Goal: Transaction & Acquisition: Purchase product/service

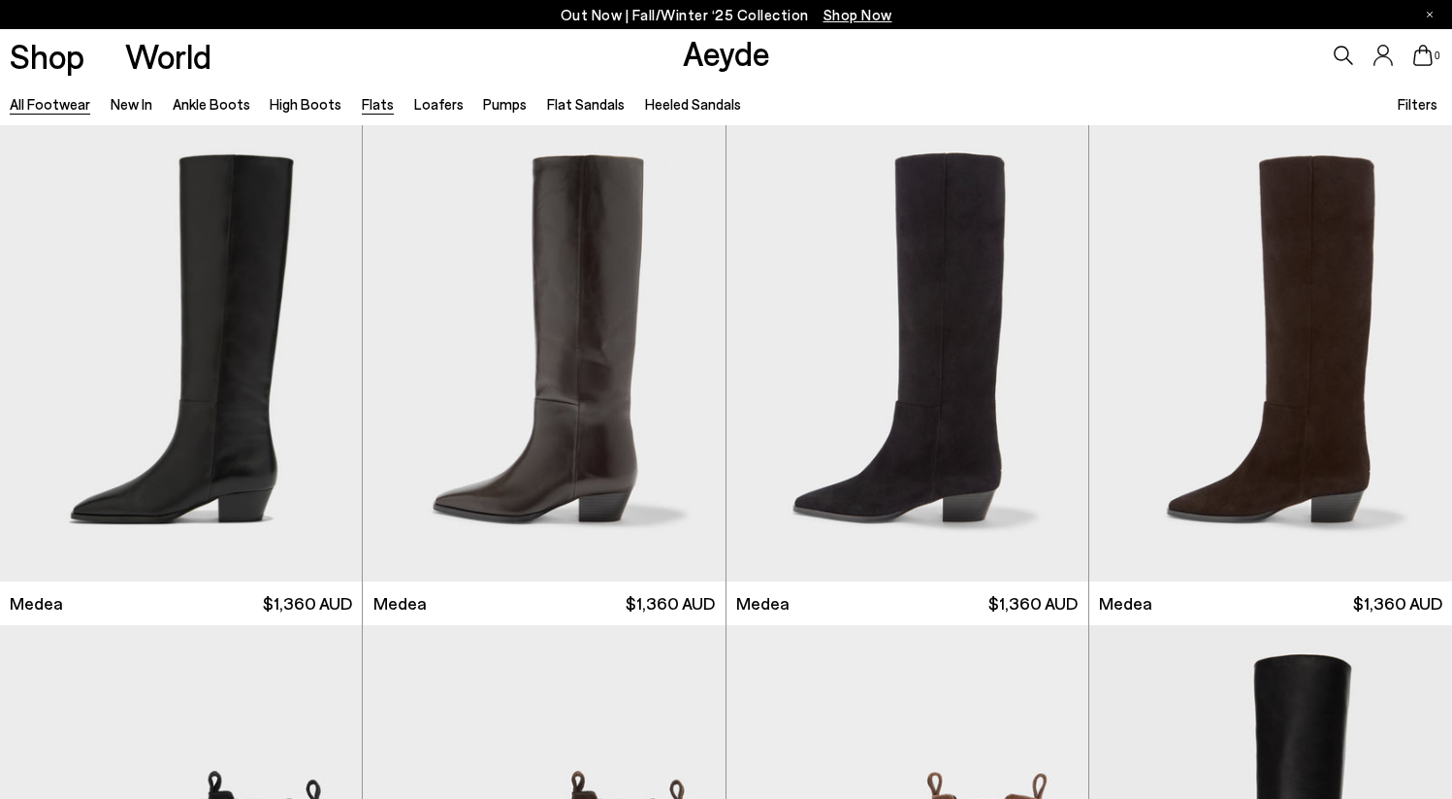
click at [375, 106] on link "Flats" at bounding box center [378, 103] width 32 height 17
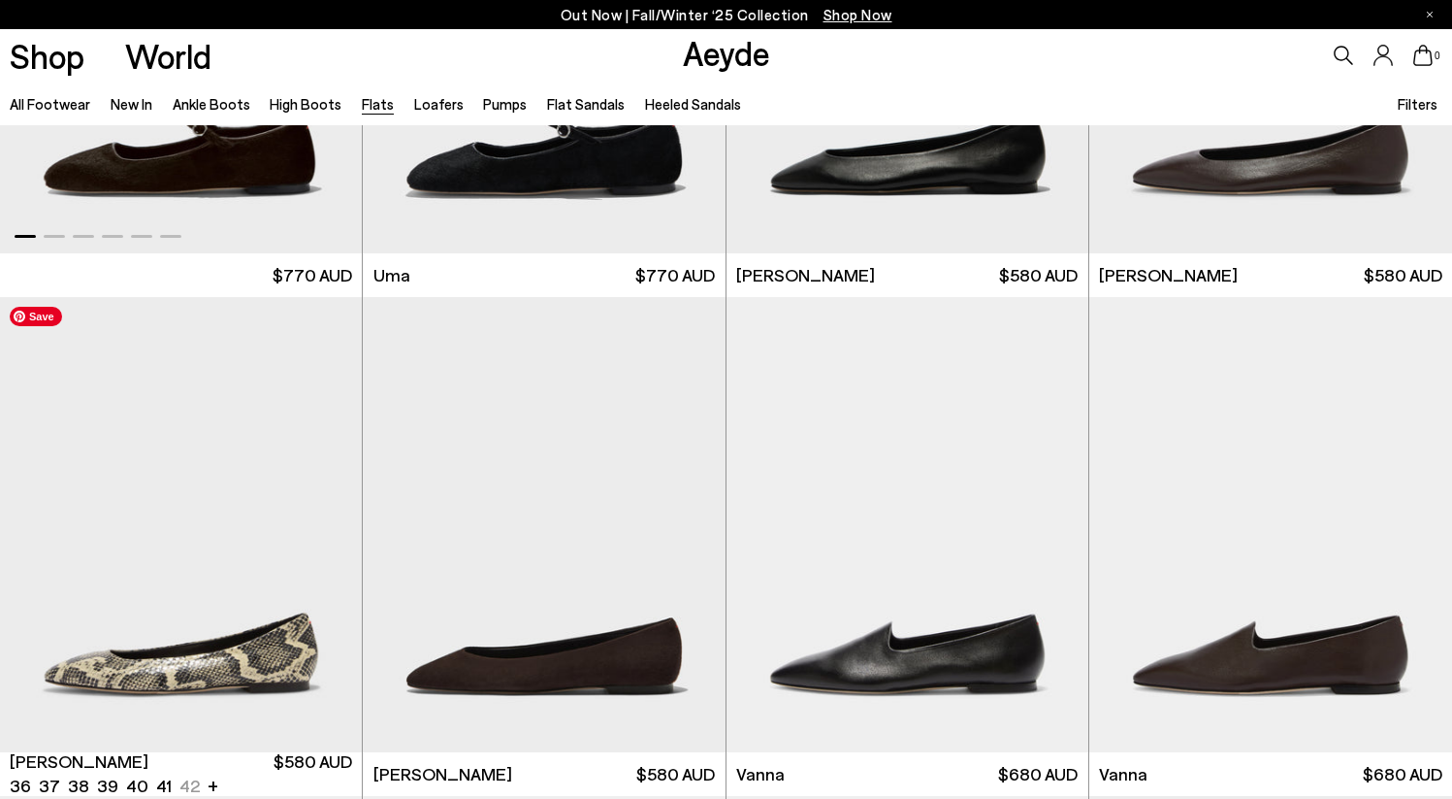
scroll to position [341, 0]
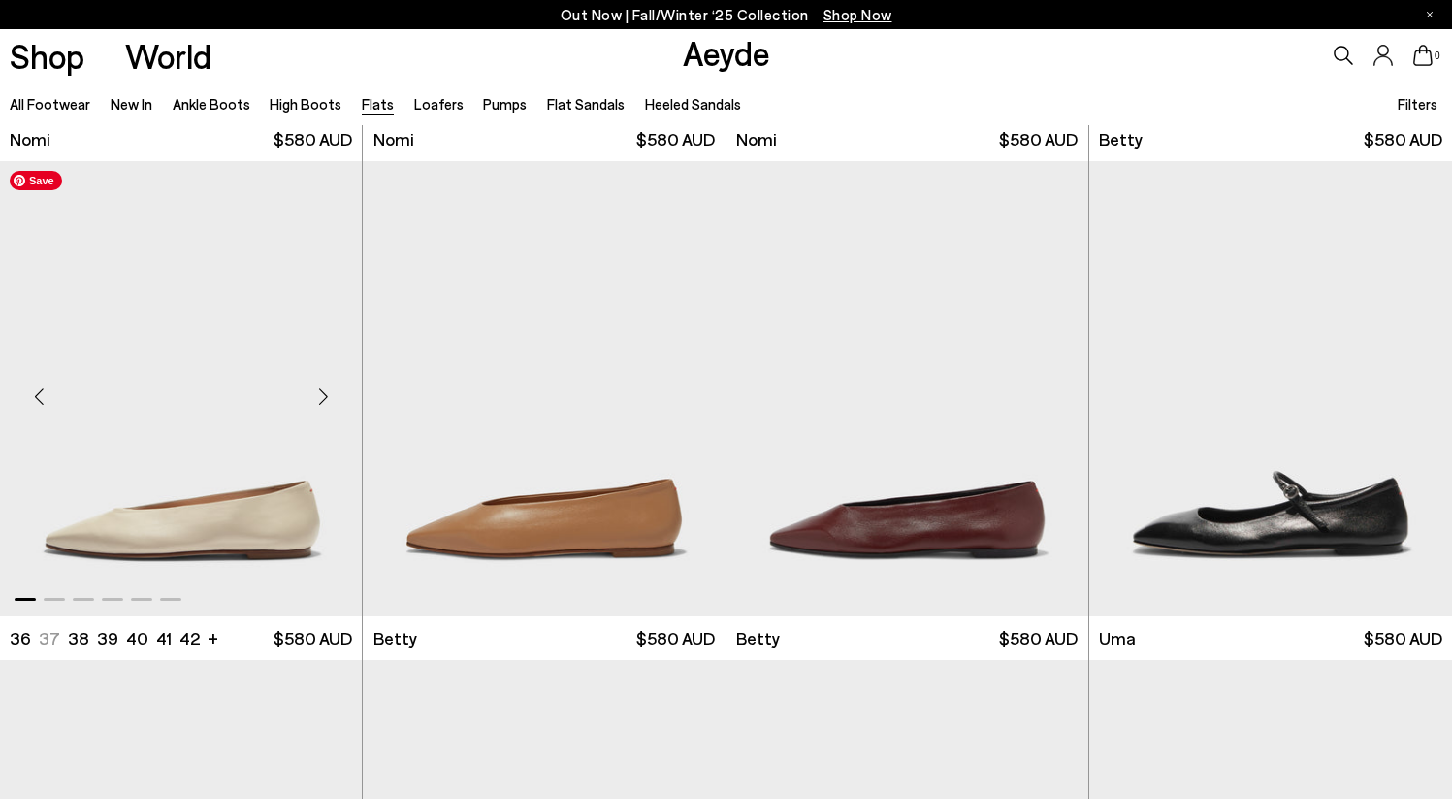
scroll to position [1466, 0]
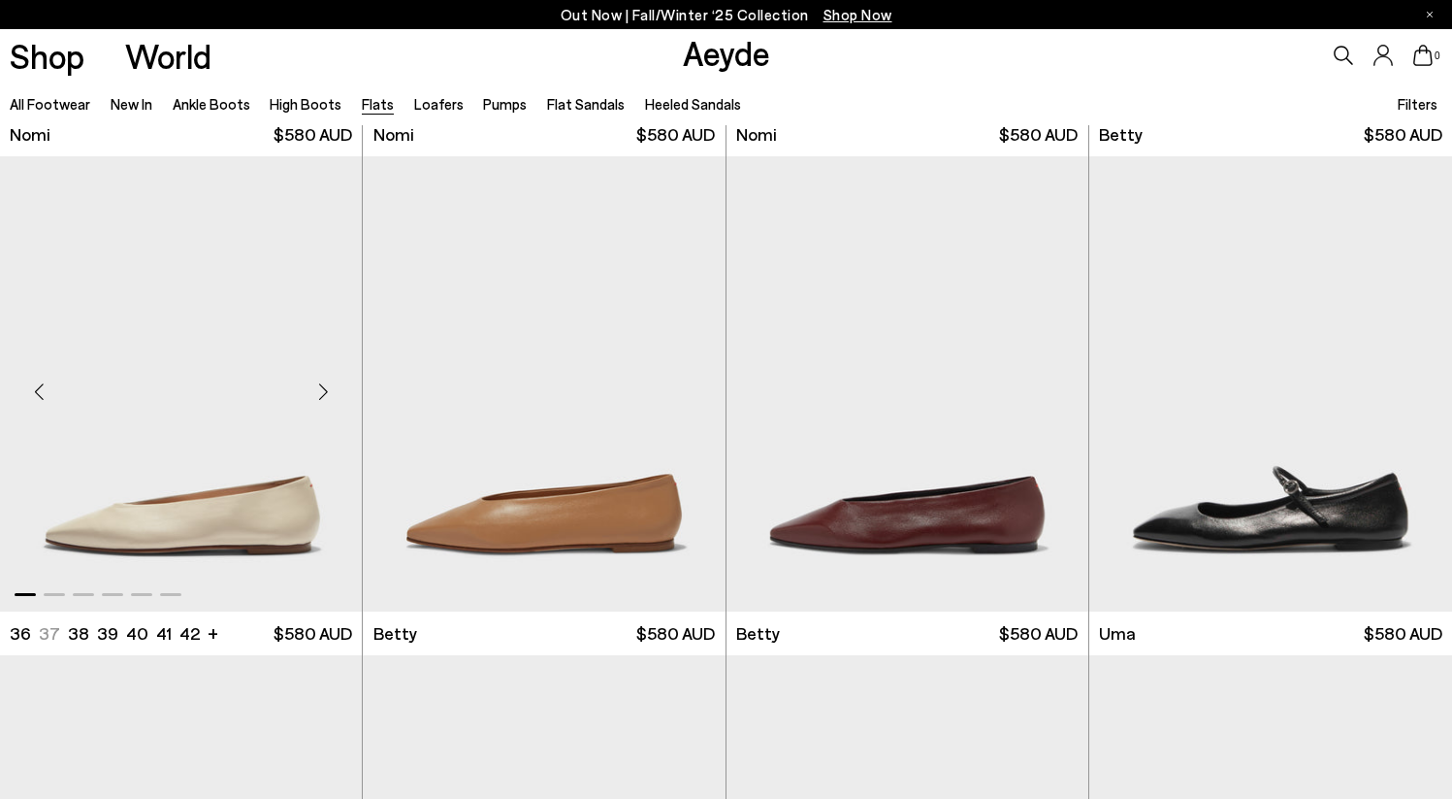
click at [320, 401] on div "Next slide" at bounding box center [323, 392] width 58 height 58
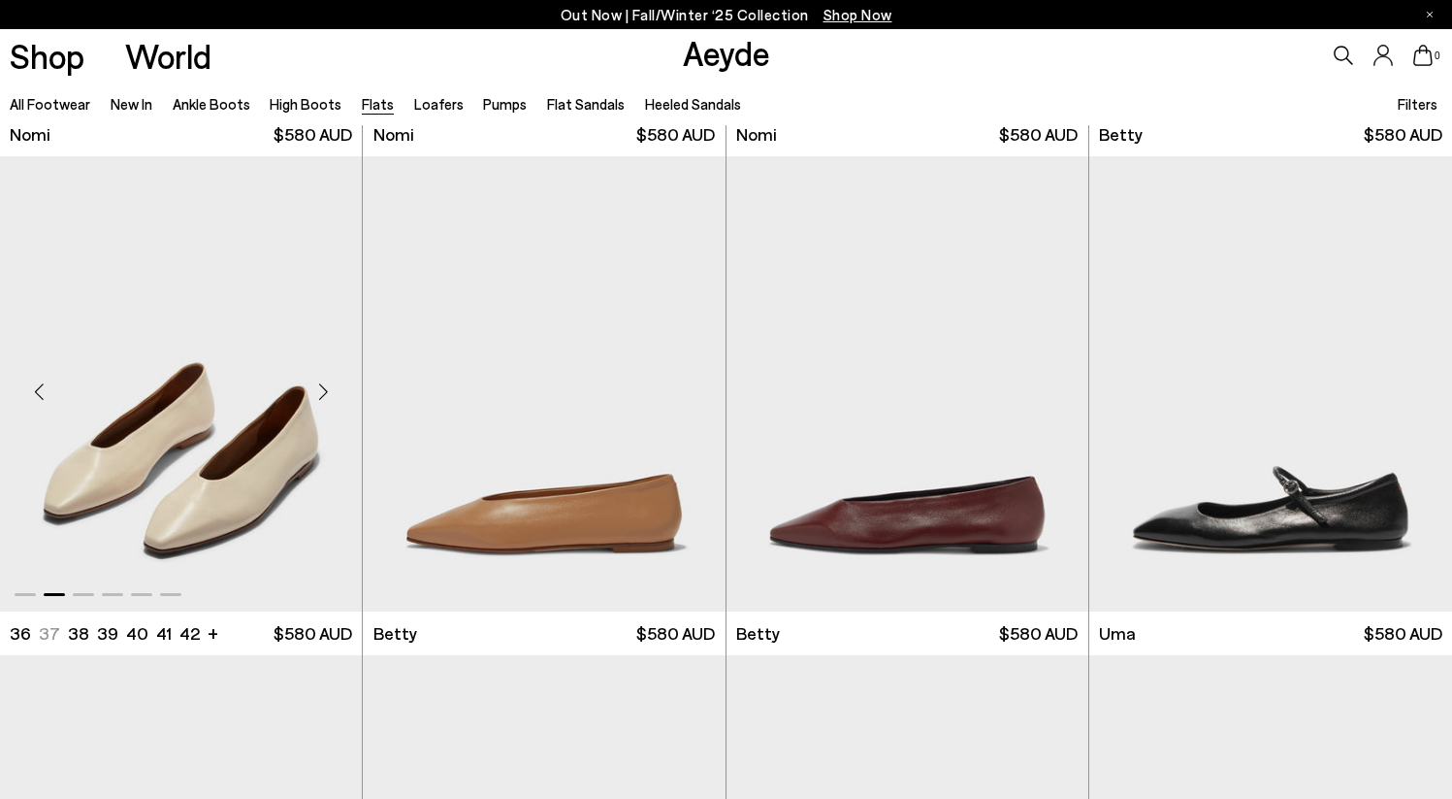
click at [320, 399] on div "Next slide" at bounding box center [323, 392] width 58 height 58
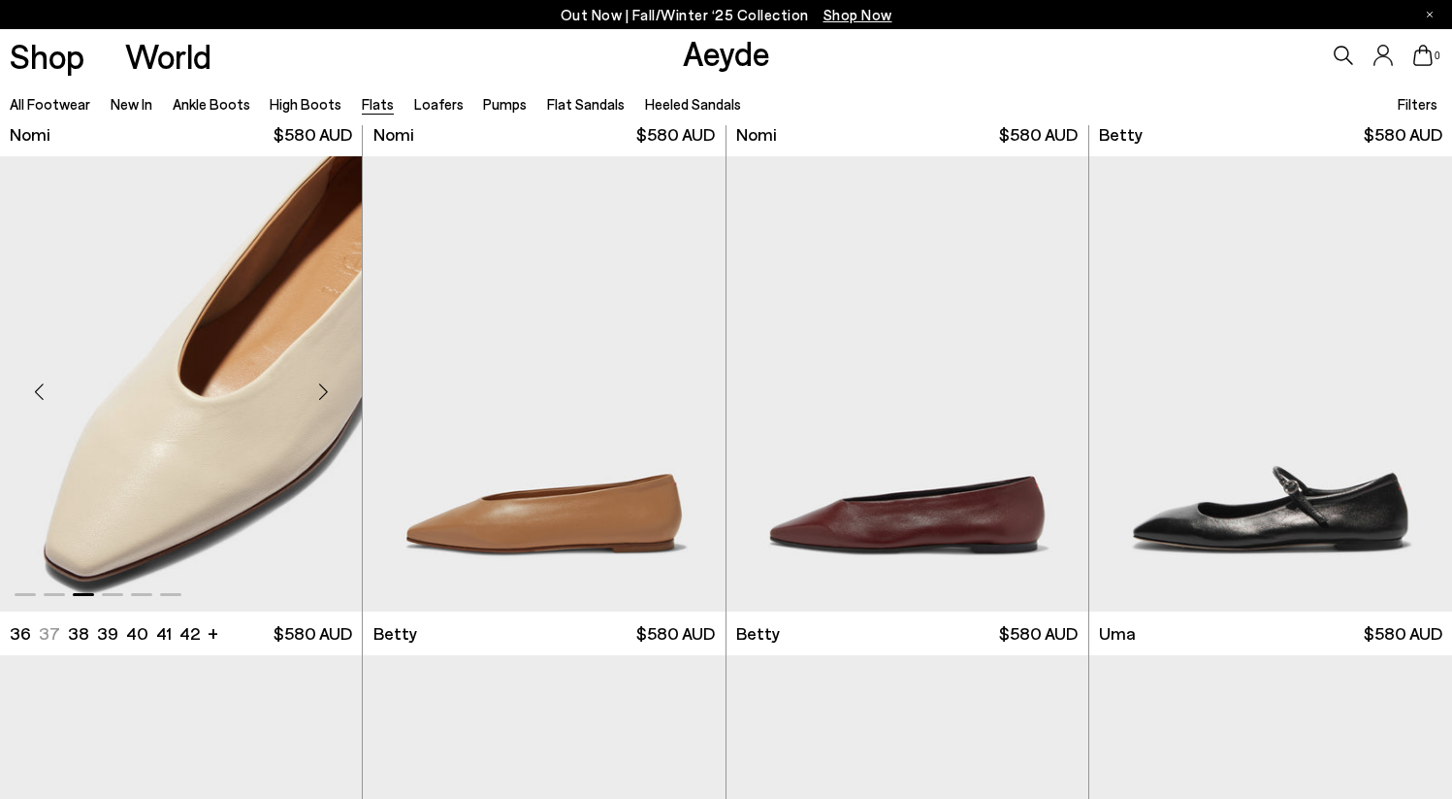
click at [320, 399] on div "Next slide" at bounding box center [323, 392] width 58 height 58
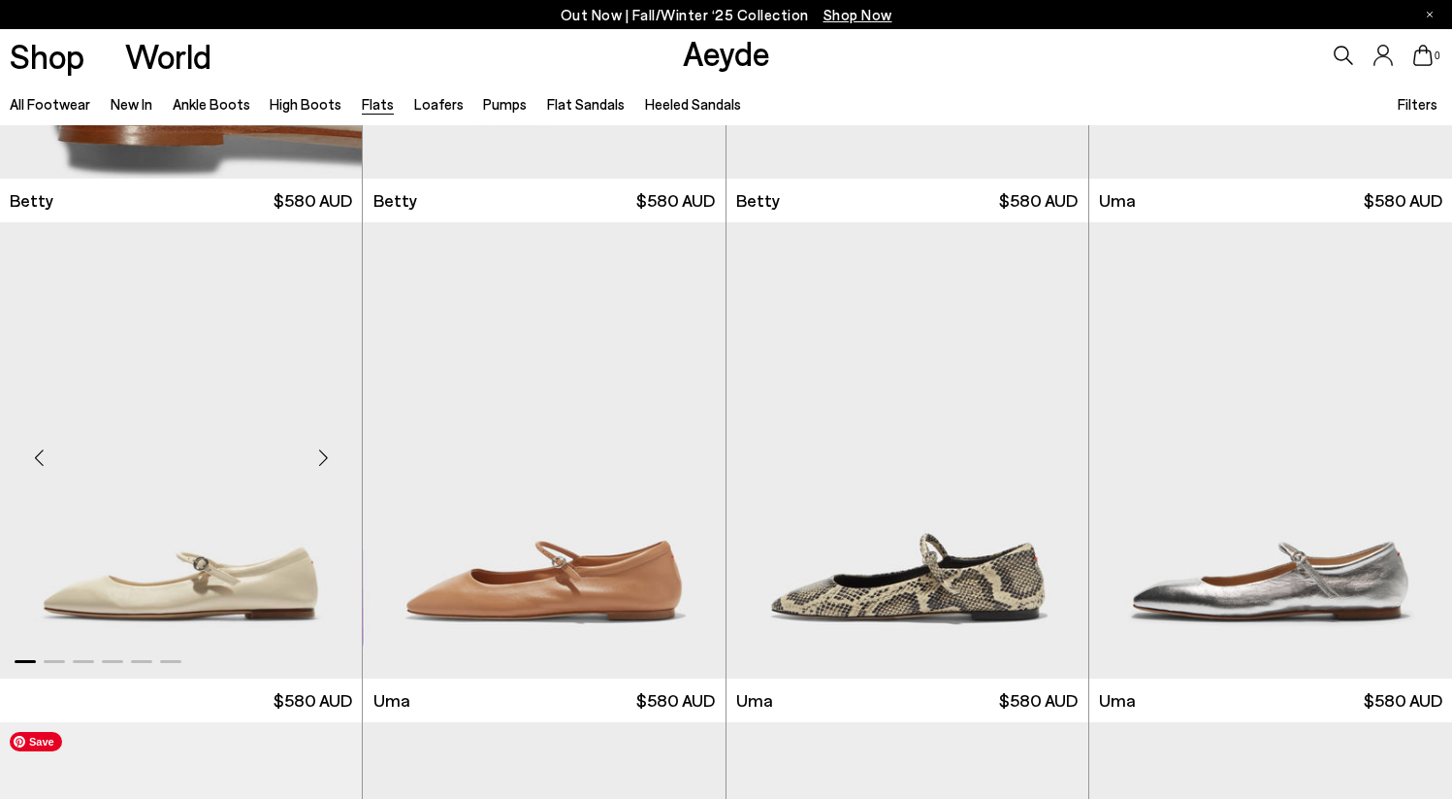
scroll to position [2093, 0]
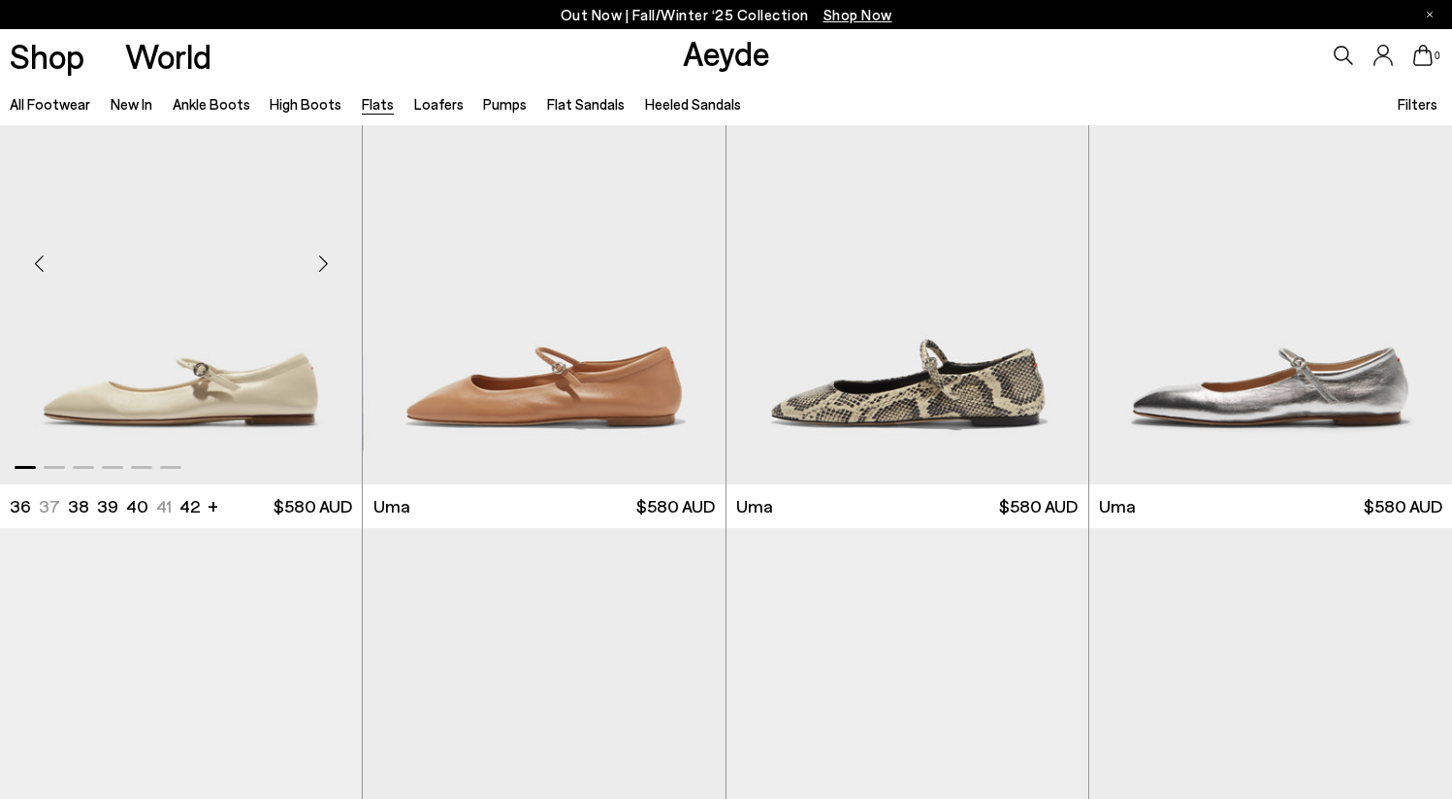
click at [323, 263] on div "Next slide" at bounding box center [323, 264] width 58 height 58
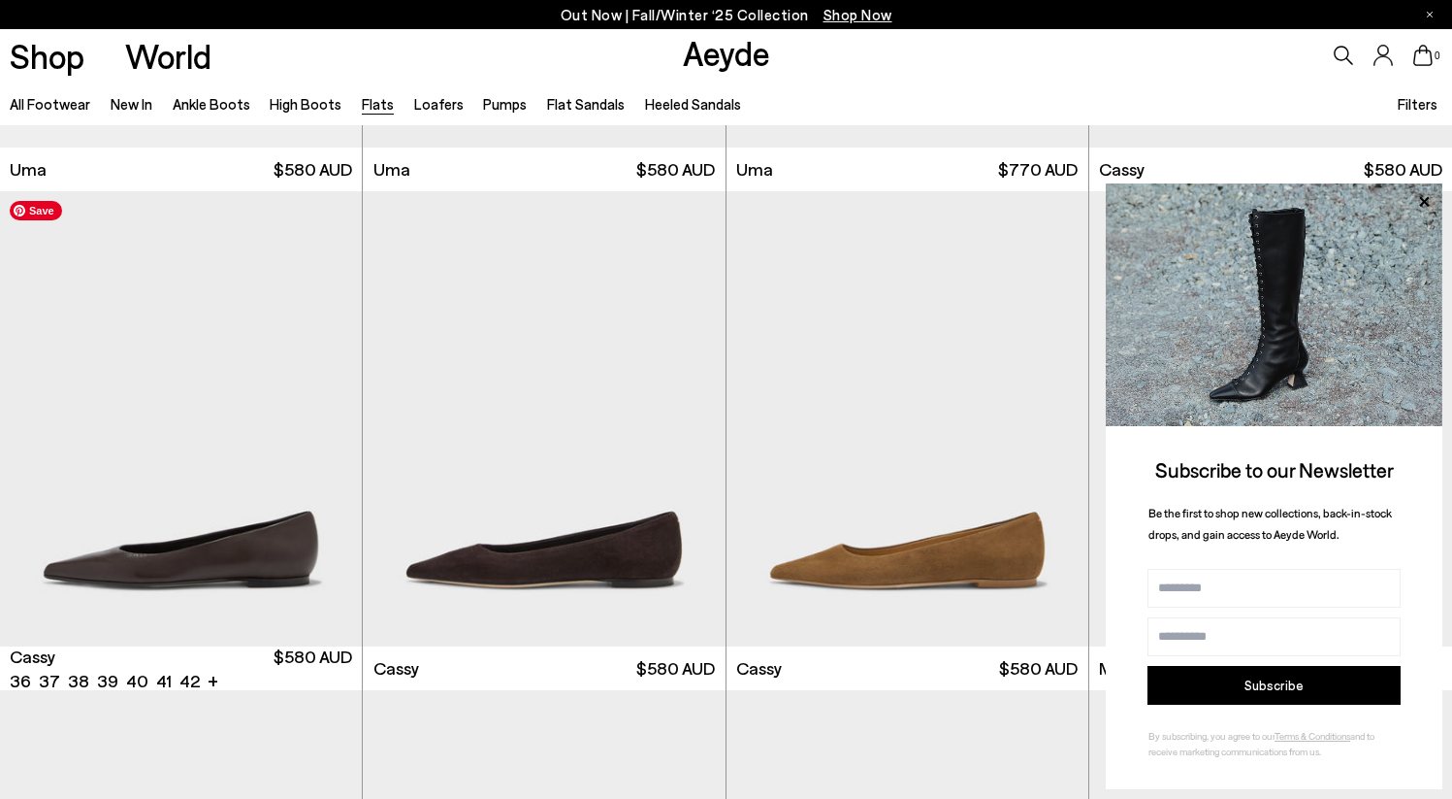
scroll to position [2930, 0]
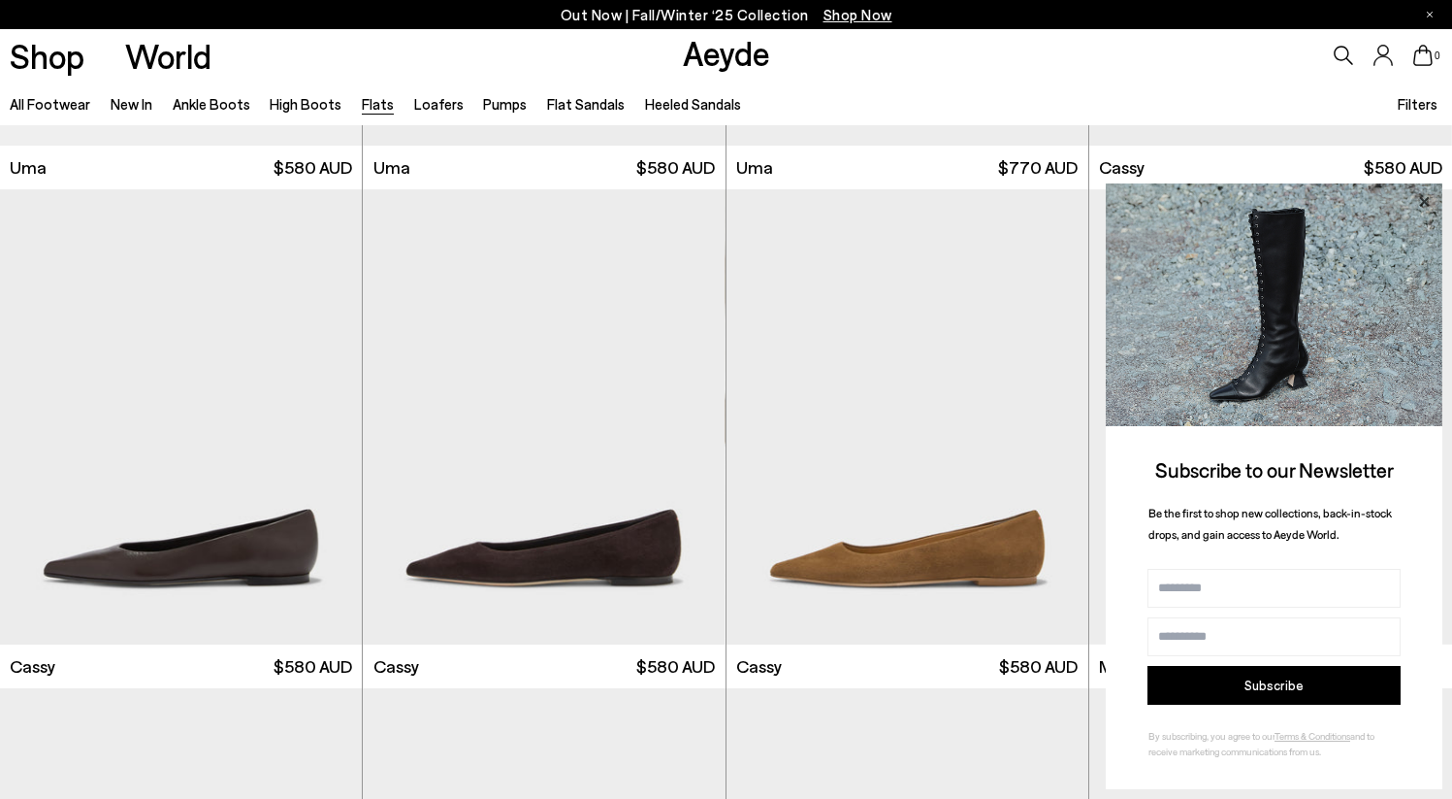
click at [1429, 201] on icon at bounding box center [1424, 201] width 25 height 25
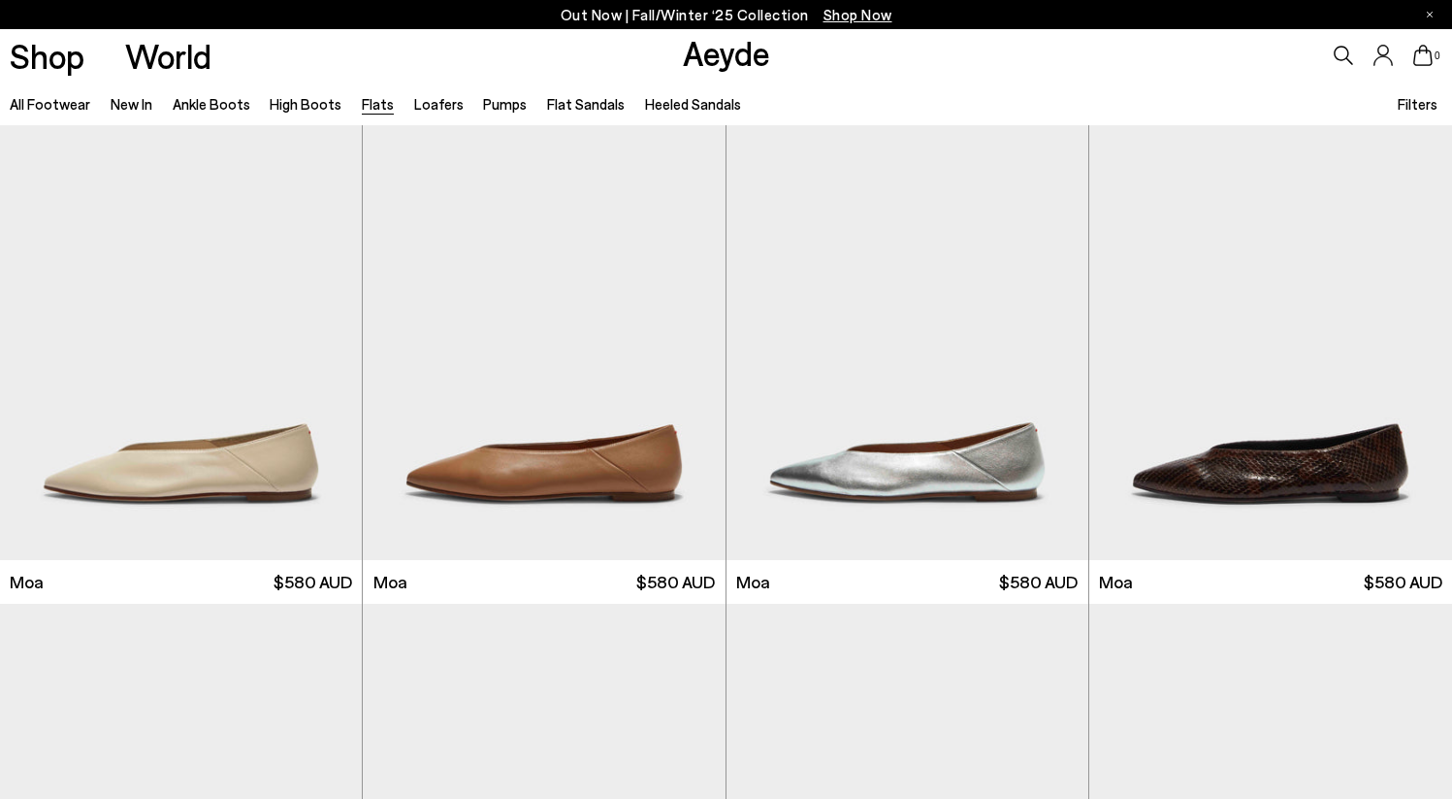
scroll to position [3612, 0]
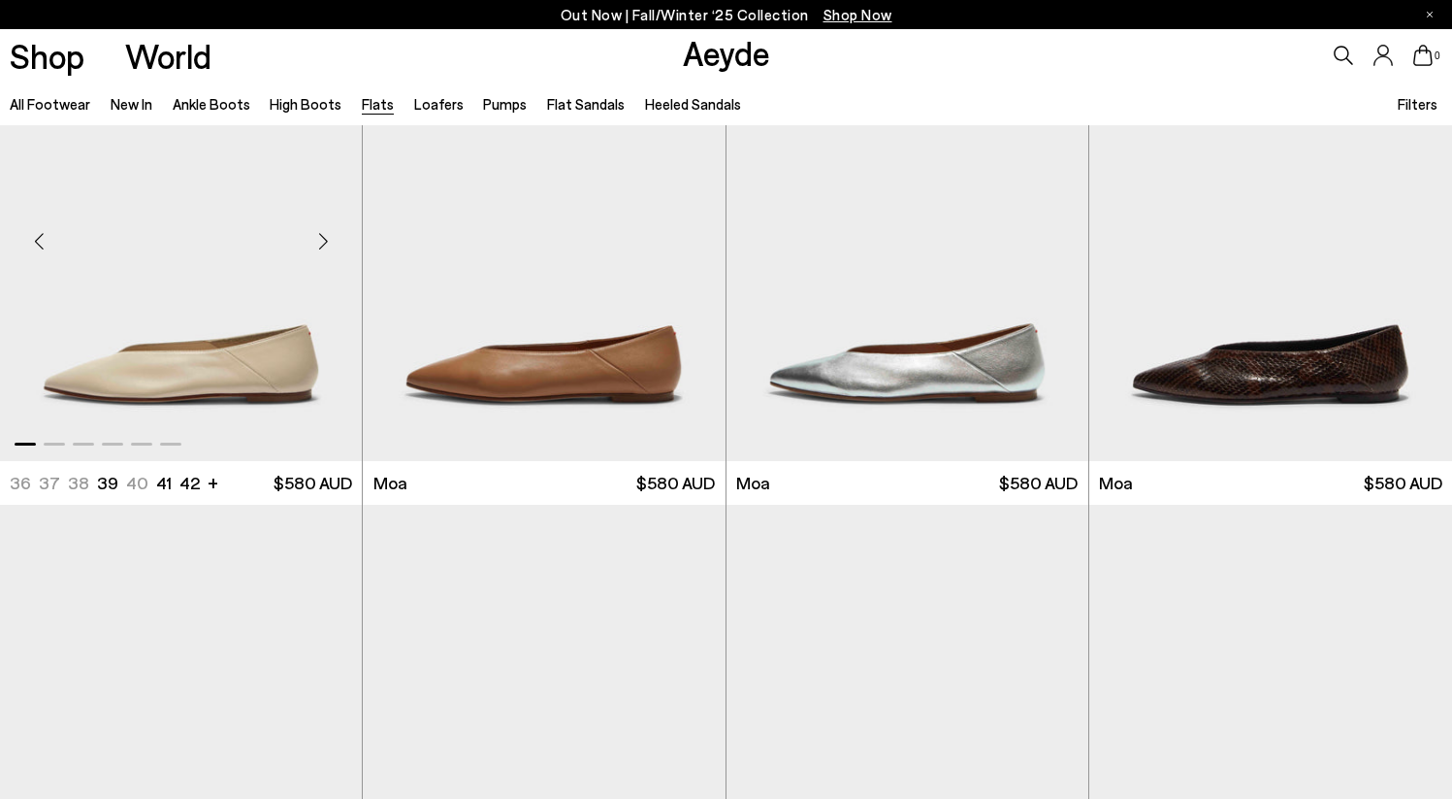
click at [322, 239] on div "Next slide" at bounding box center [323, 241] width 58 height 58
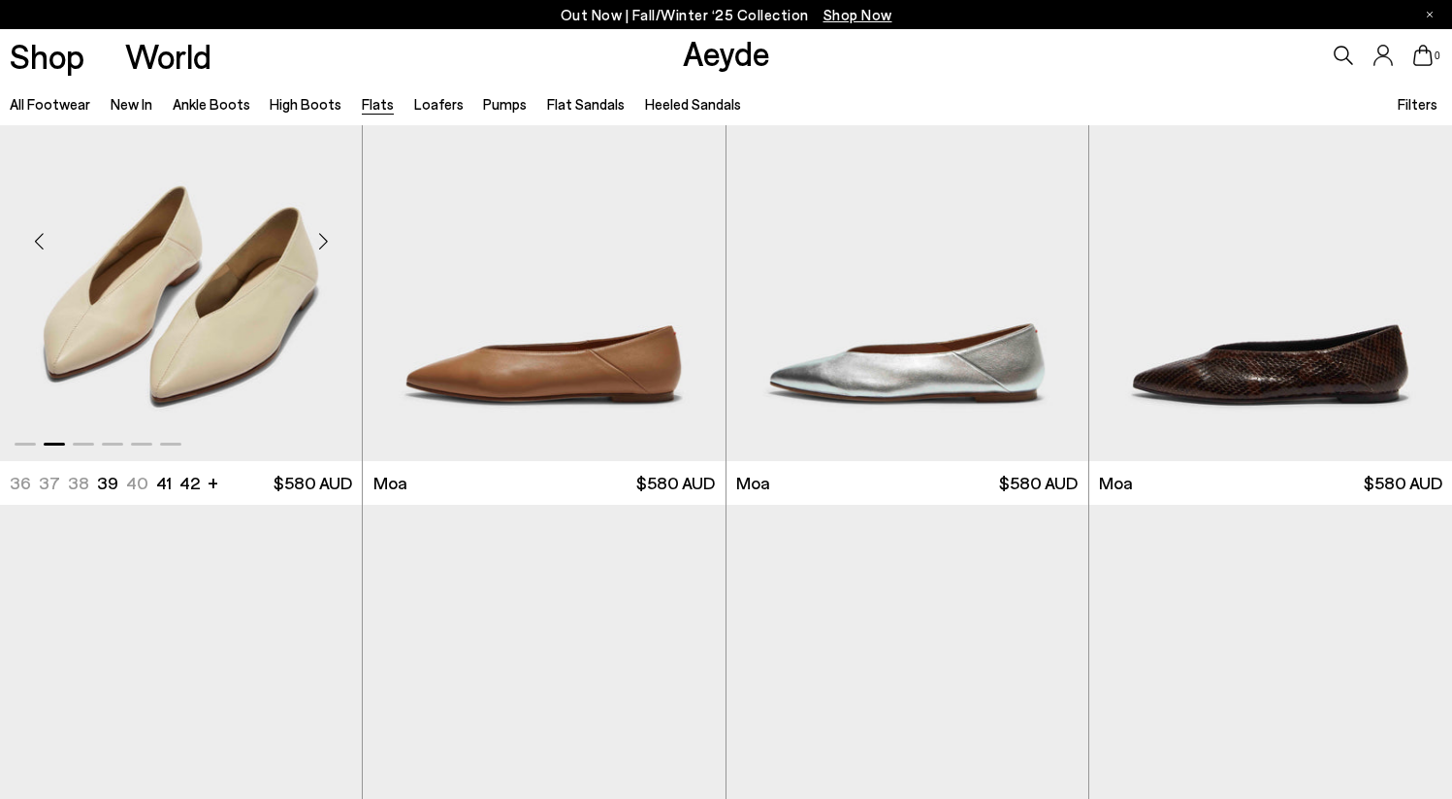
click at [322, 238] on div "Next slide" at bounding box center [323, 241] width 58 height 58
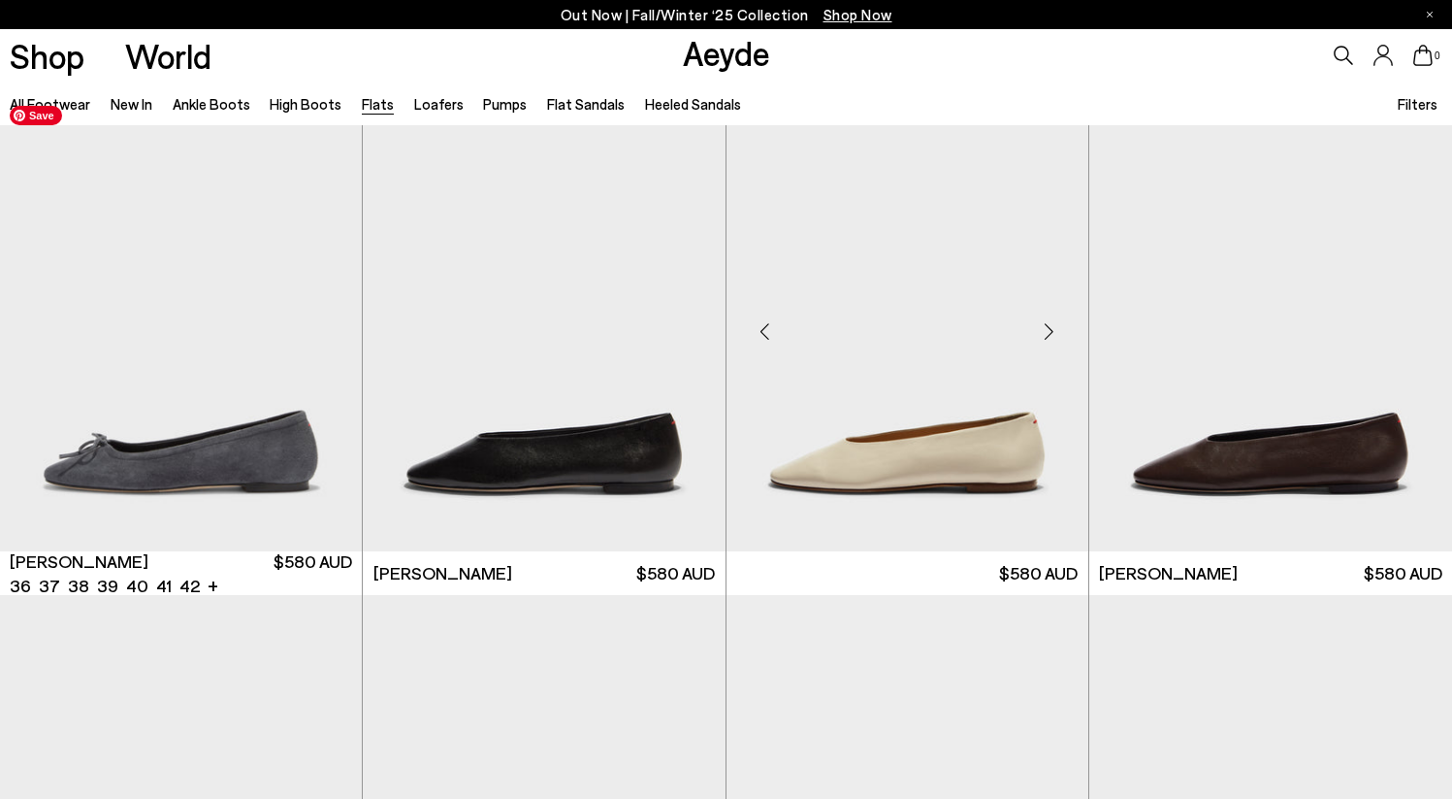
scroll to position [5023, 0]
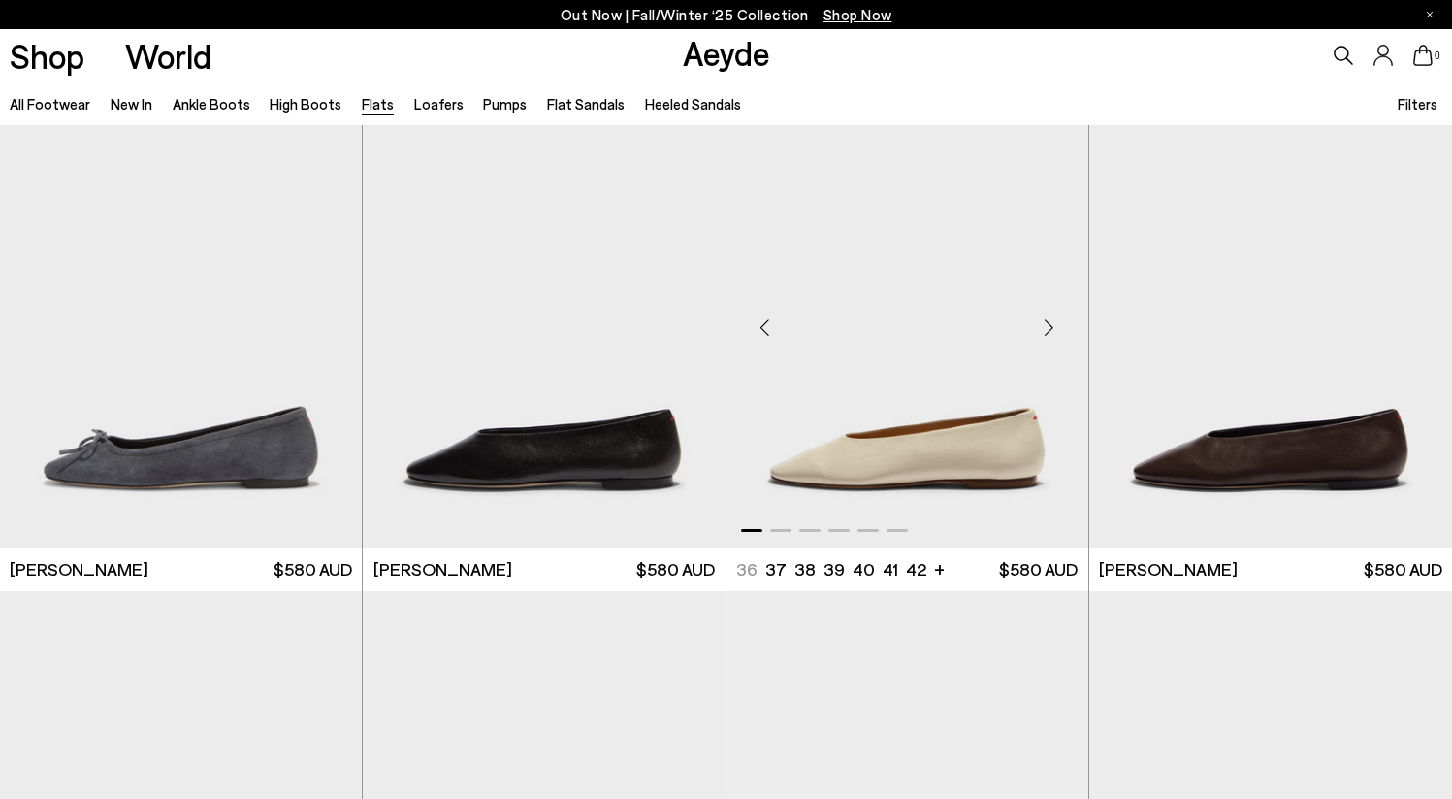
click at [1049, 328] on div "Next slide" at bounding box center [1050, 328] width 58 height 58
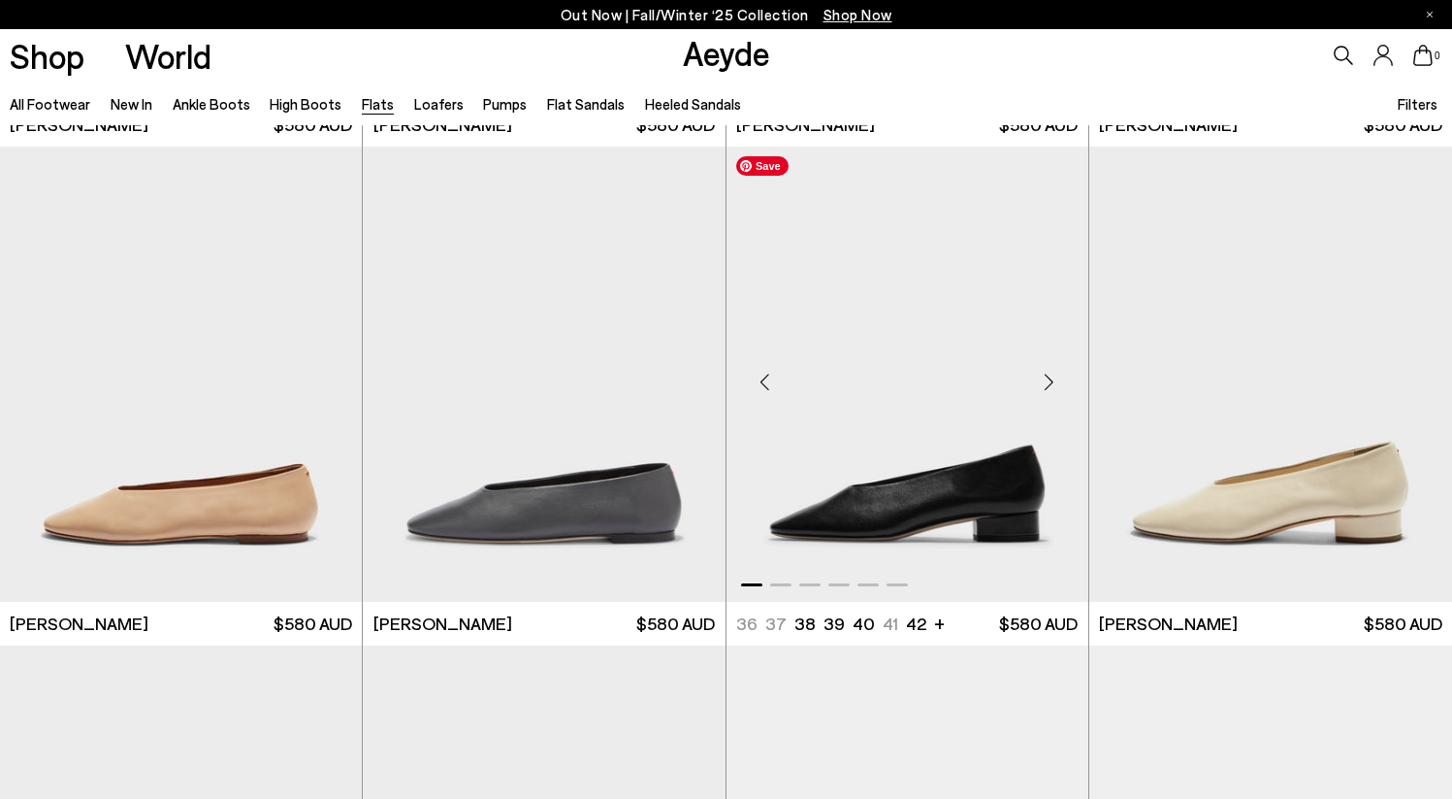
scroll to position [5470, 0]
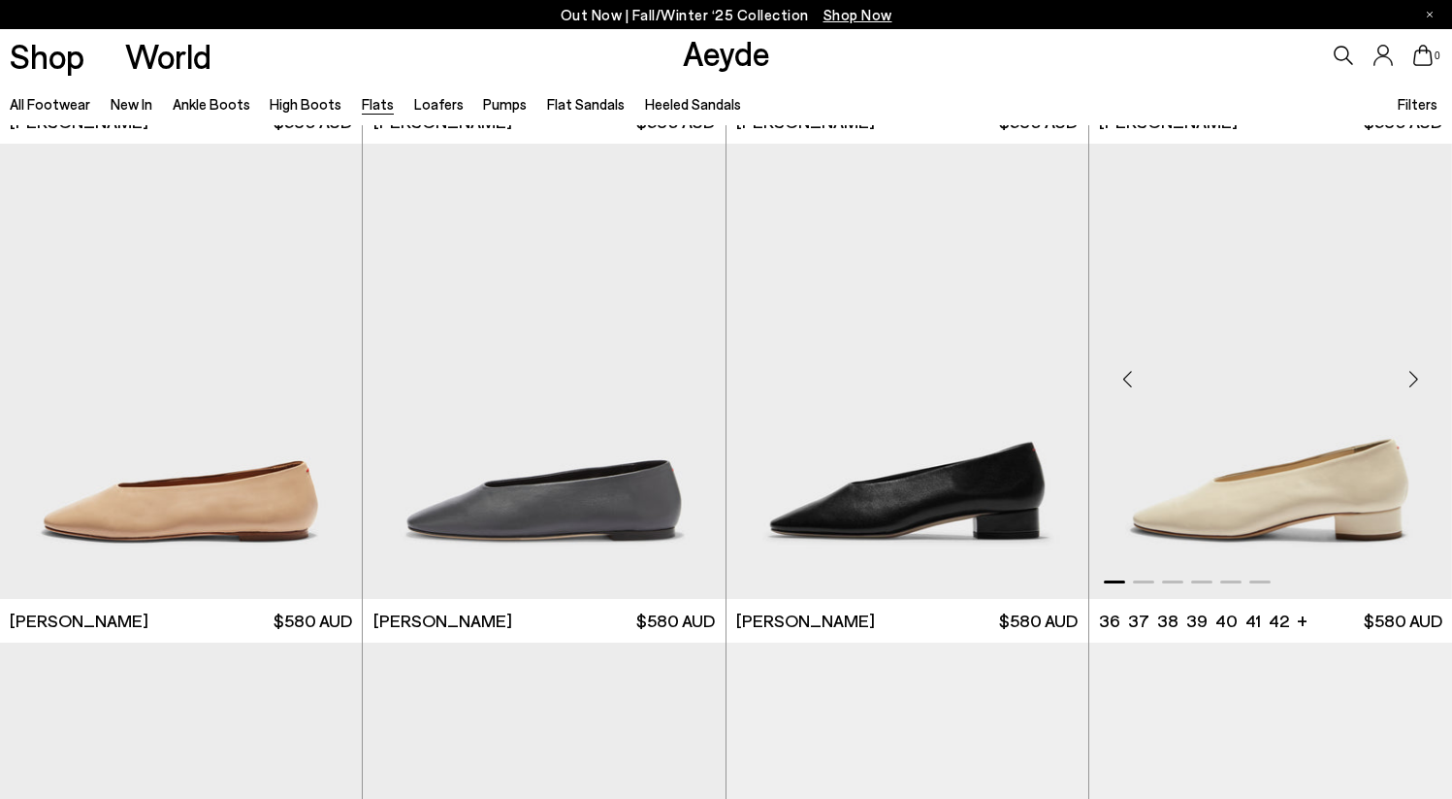
click at [1414, 373] on div "Next slide" at bounding box center [1414, 379] width 58 height 58
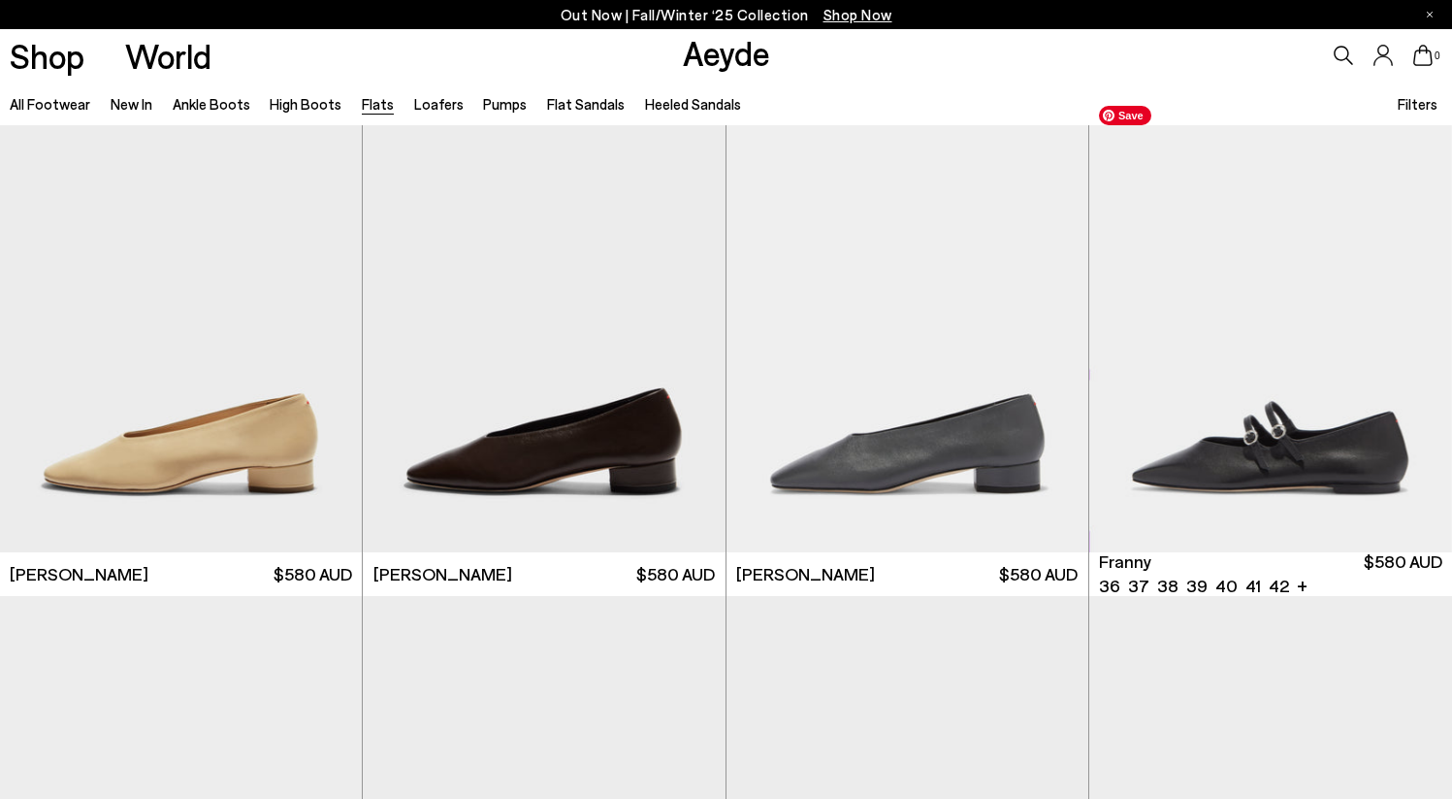
scroll to position [6025, 0]
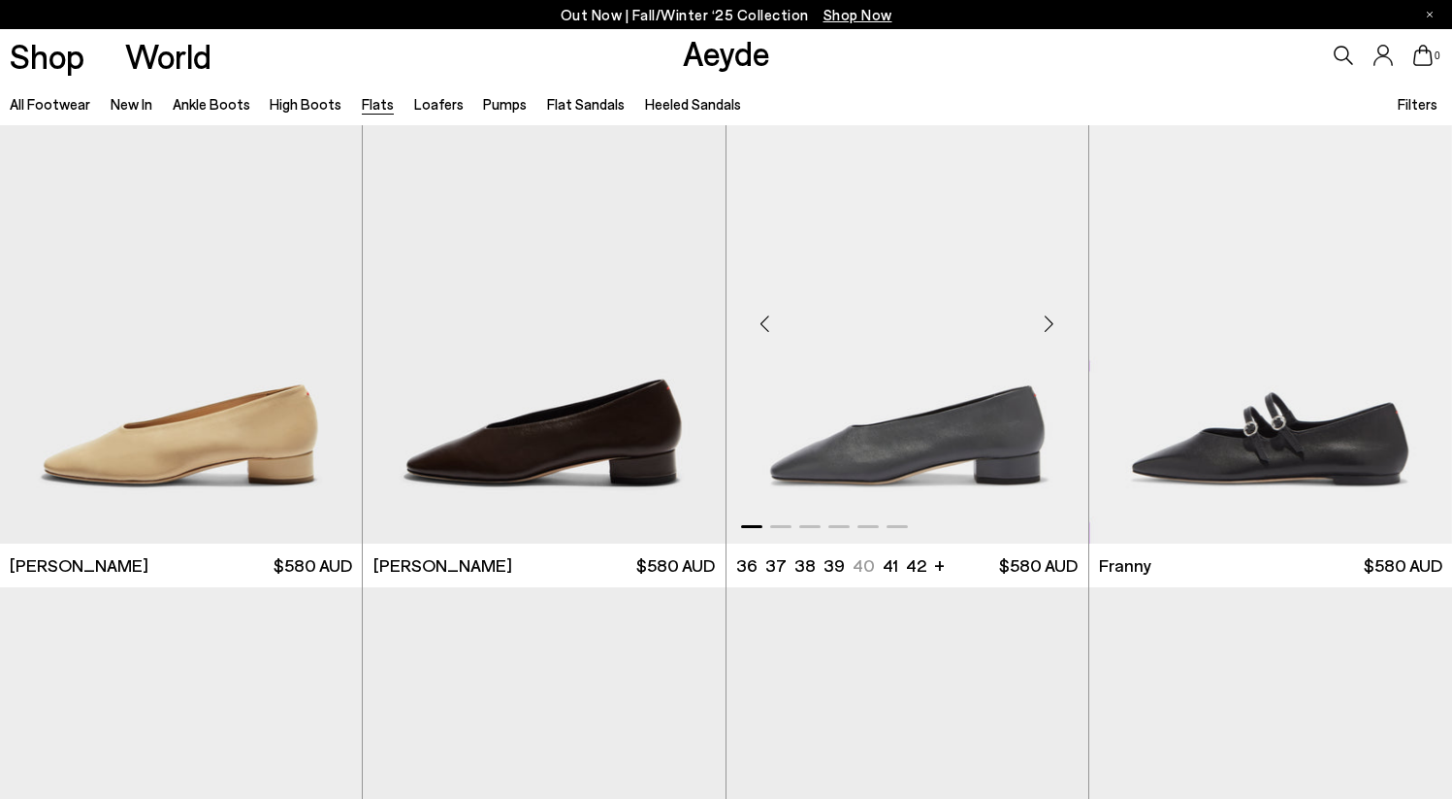
click at [1059, 319] on div "Next slide" at bounding box center [1050, 323] width 58 height 58
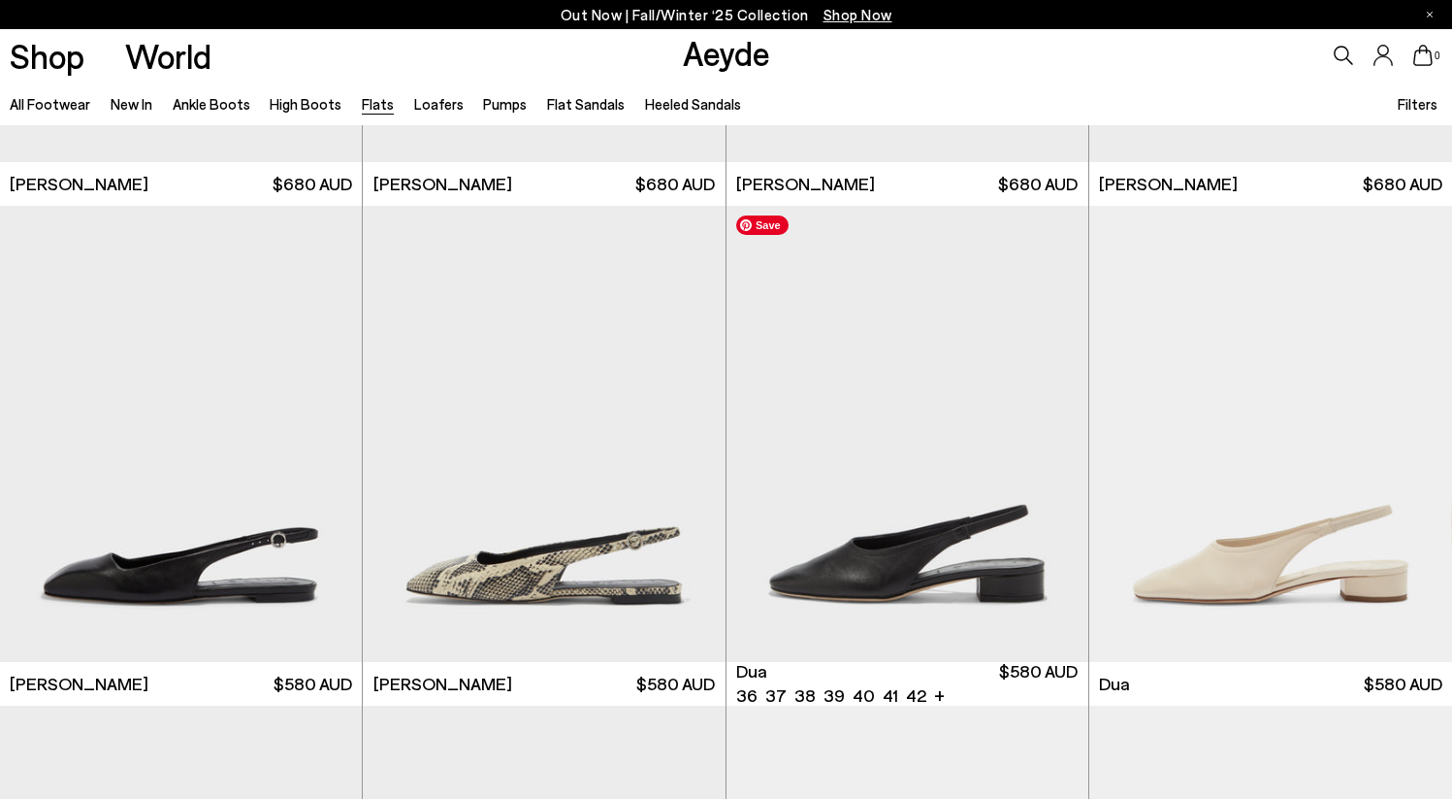
scroll to position [7496, 0]
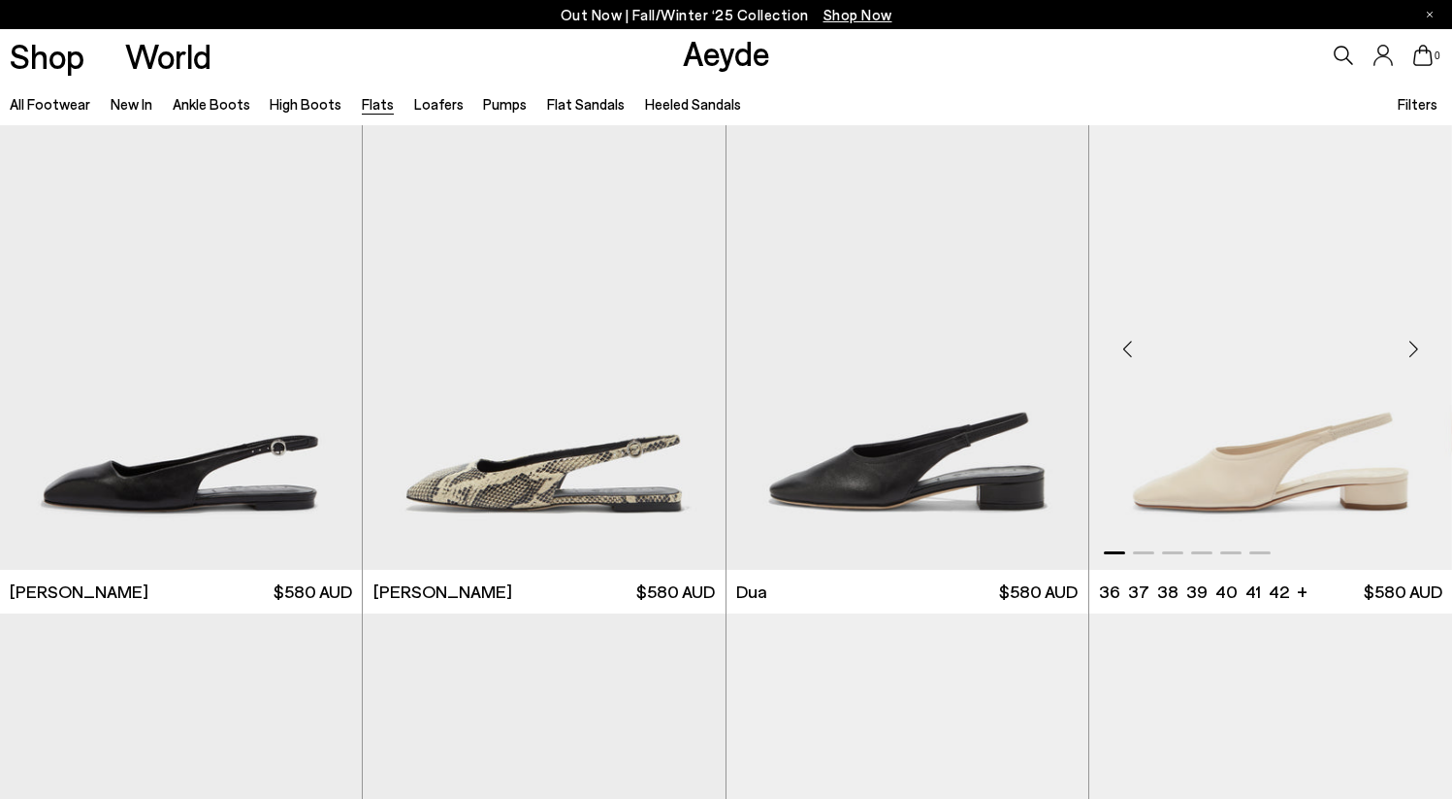
click at [1419, 348] on div "Next slide" at bounding box center [1414, 349] width 58 height 58
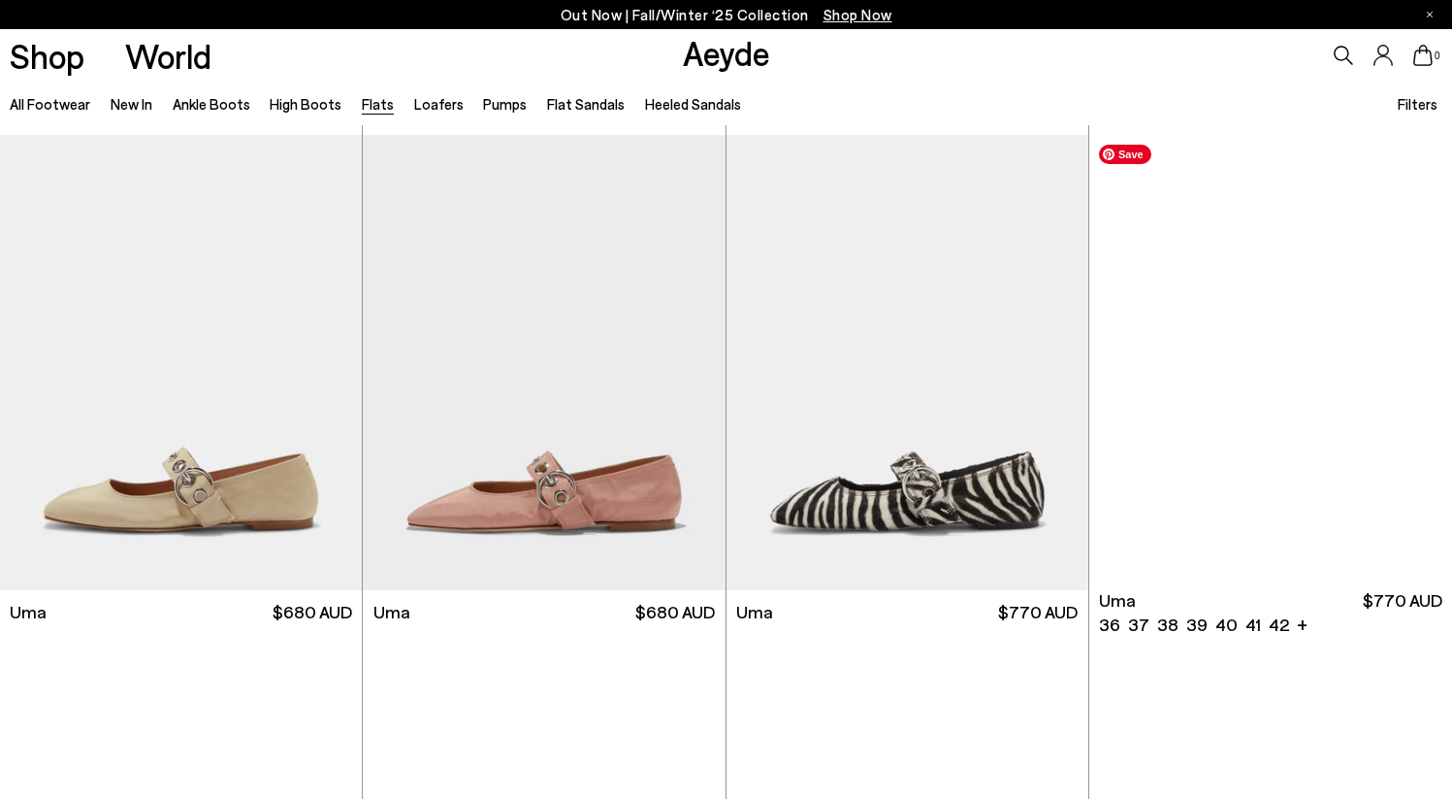
scroll to position [8478, 0]
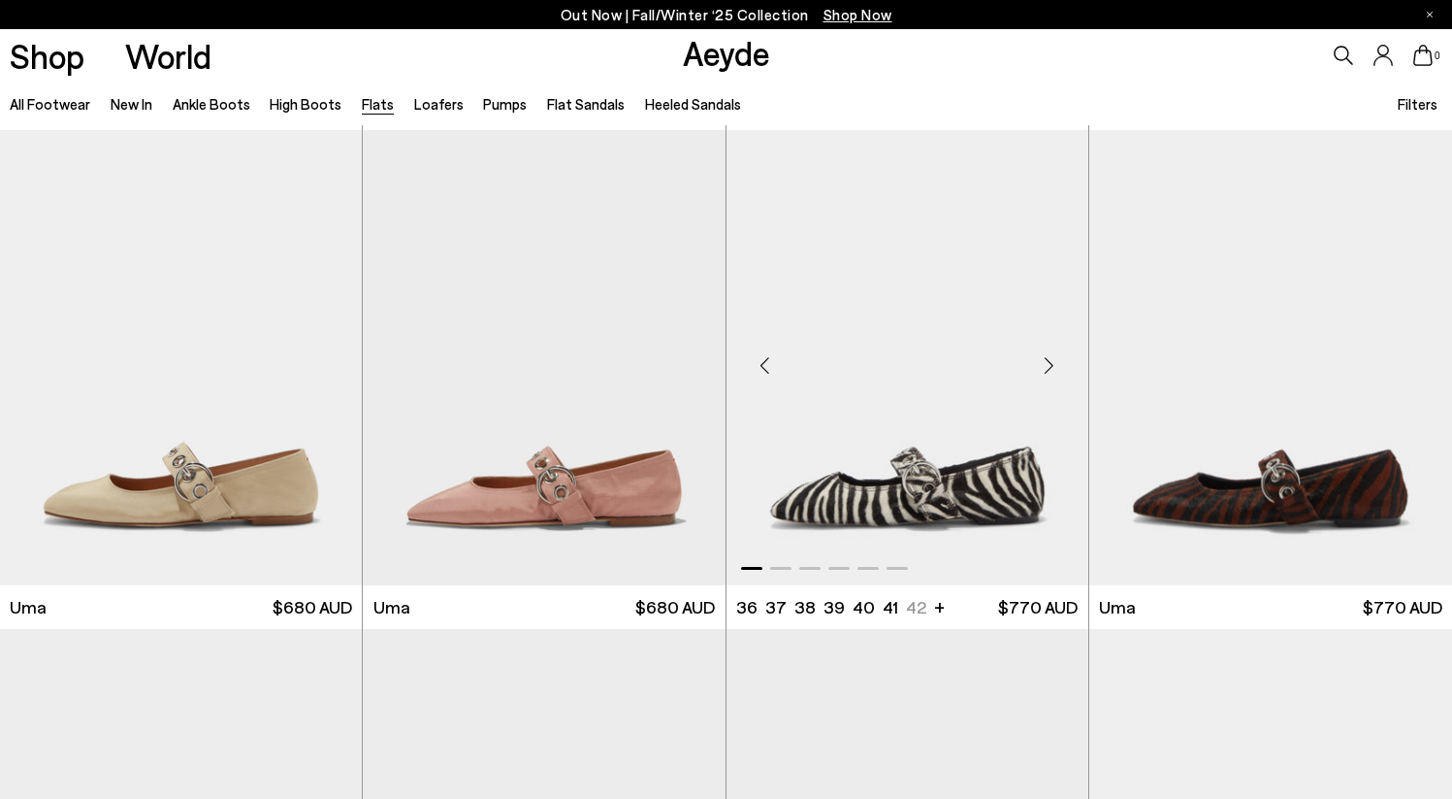
click at [1048, 364] on div "Next slide" at bounding box center [1050, 365] width 58 height 58
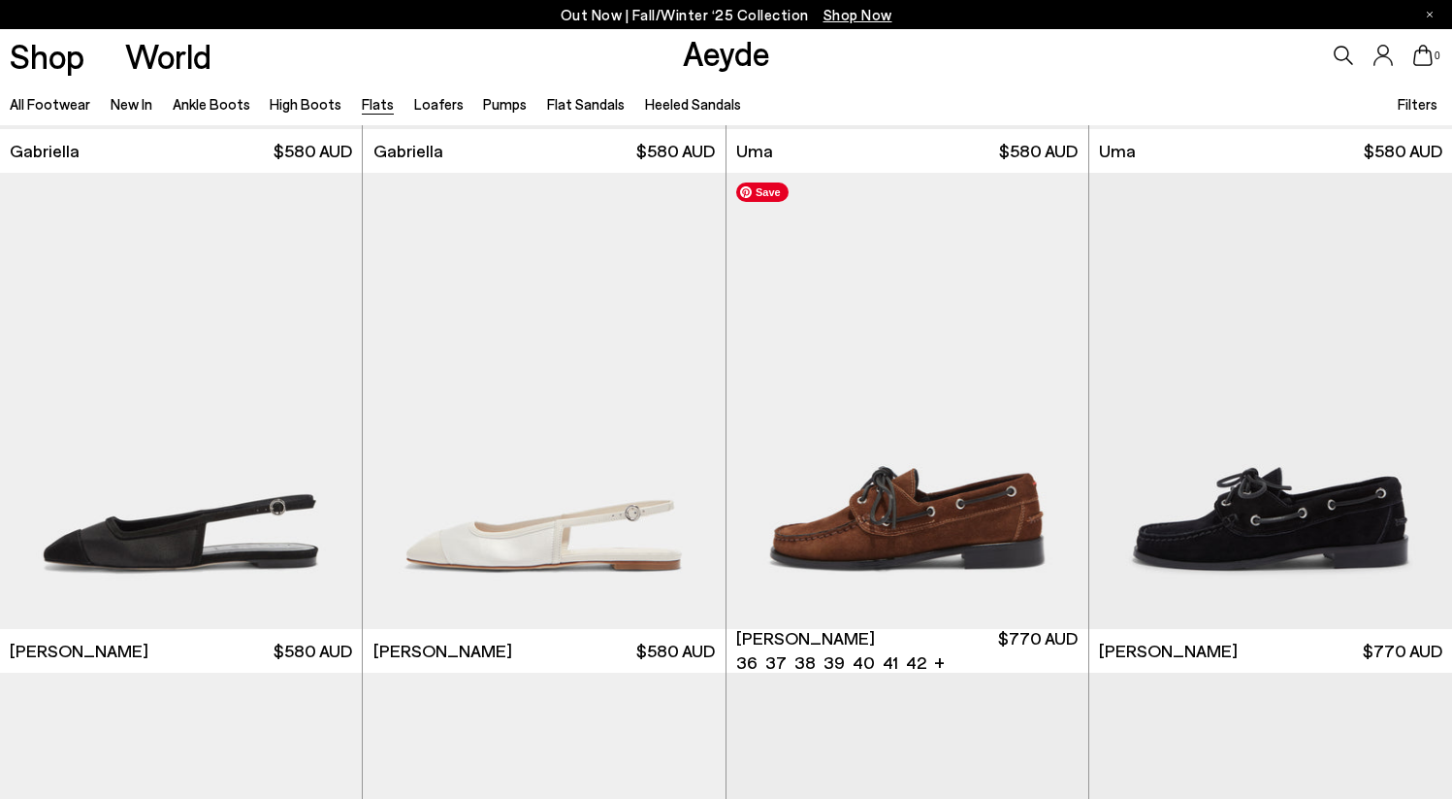
scroll to position [9440, 0]
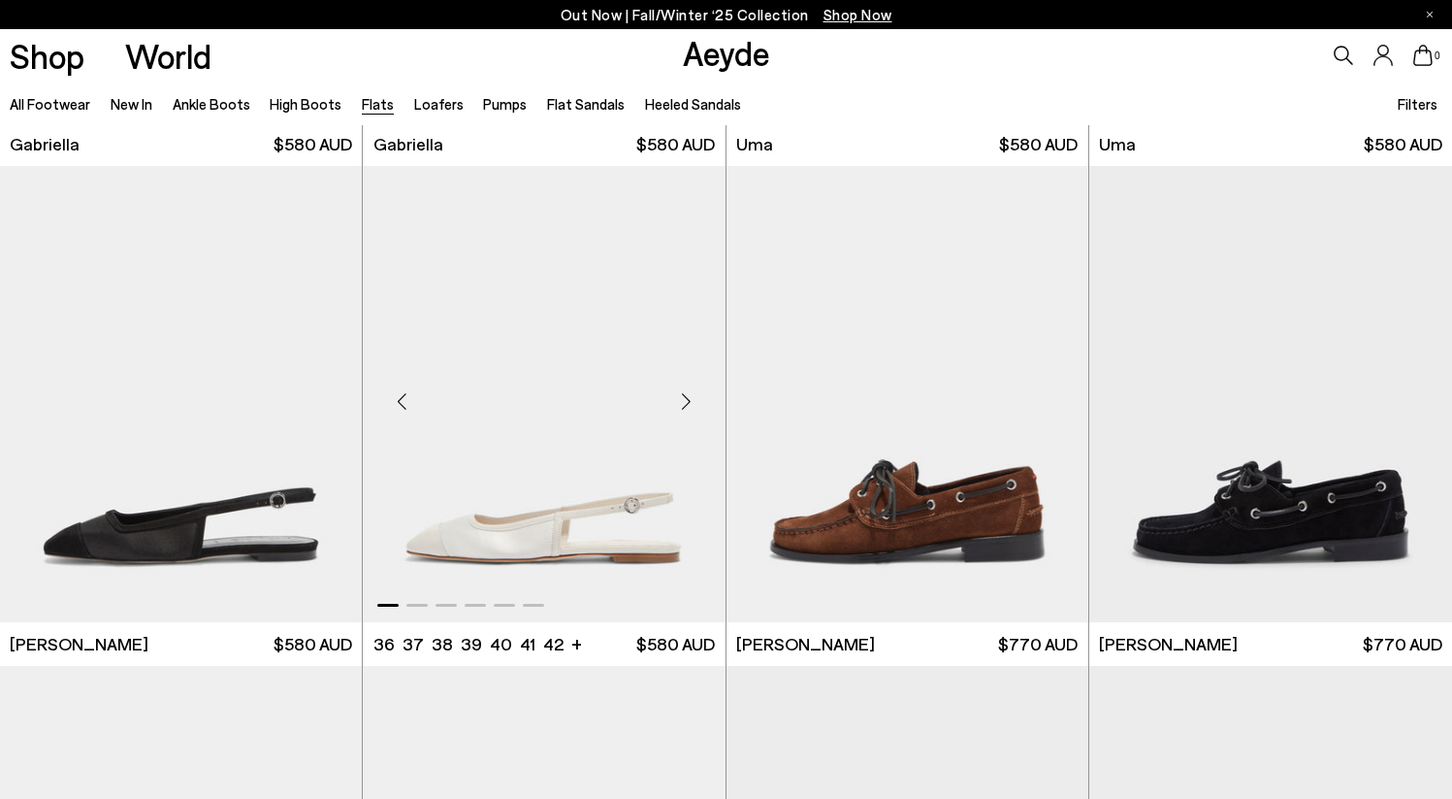
click at [685, 398] on div "Next slide" at bounding box center [687, 402] width 58 height 58
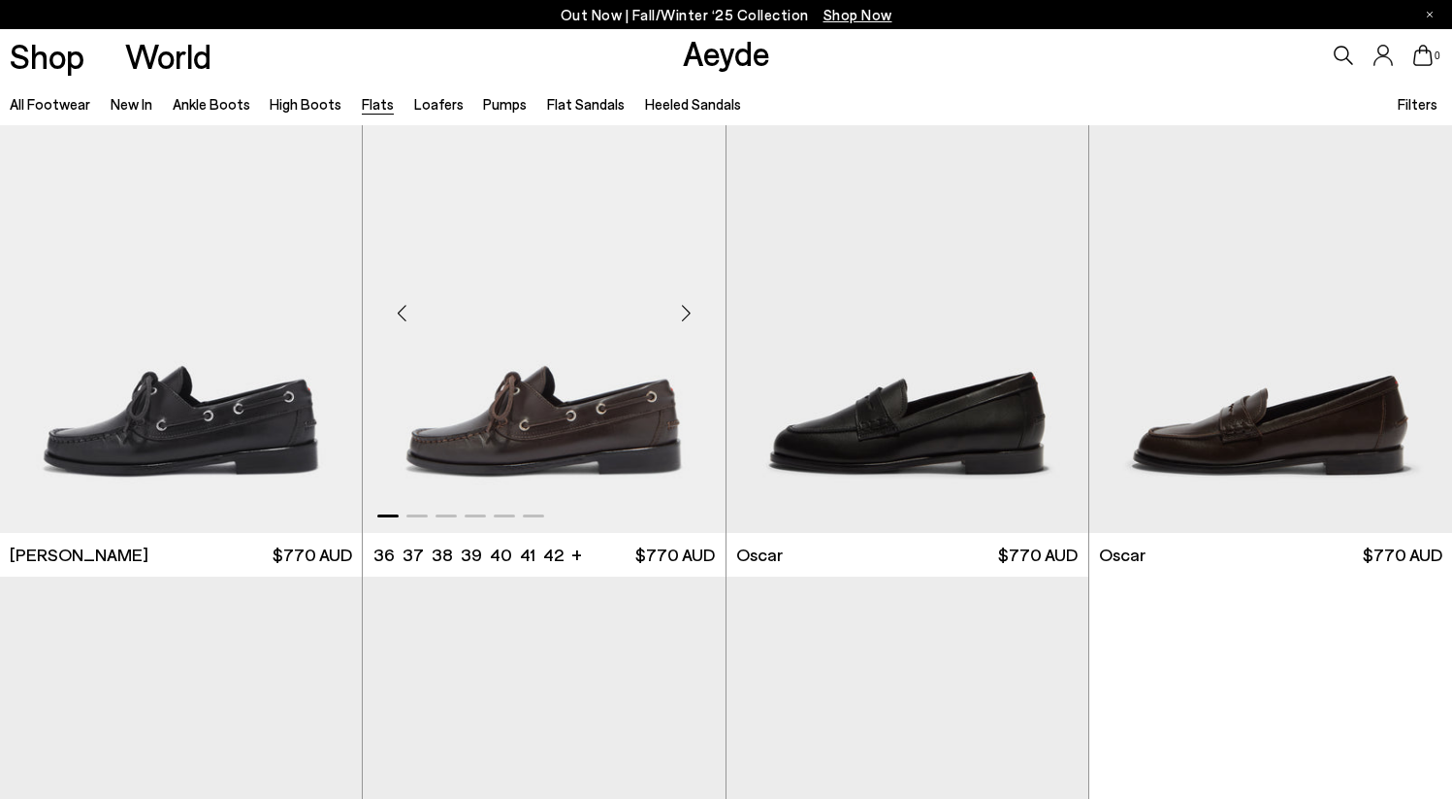
scroll to position [10030, 0]
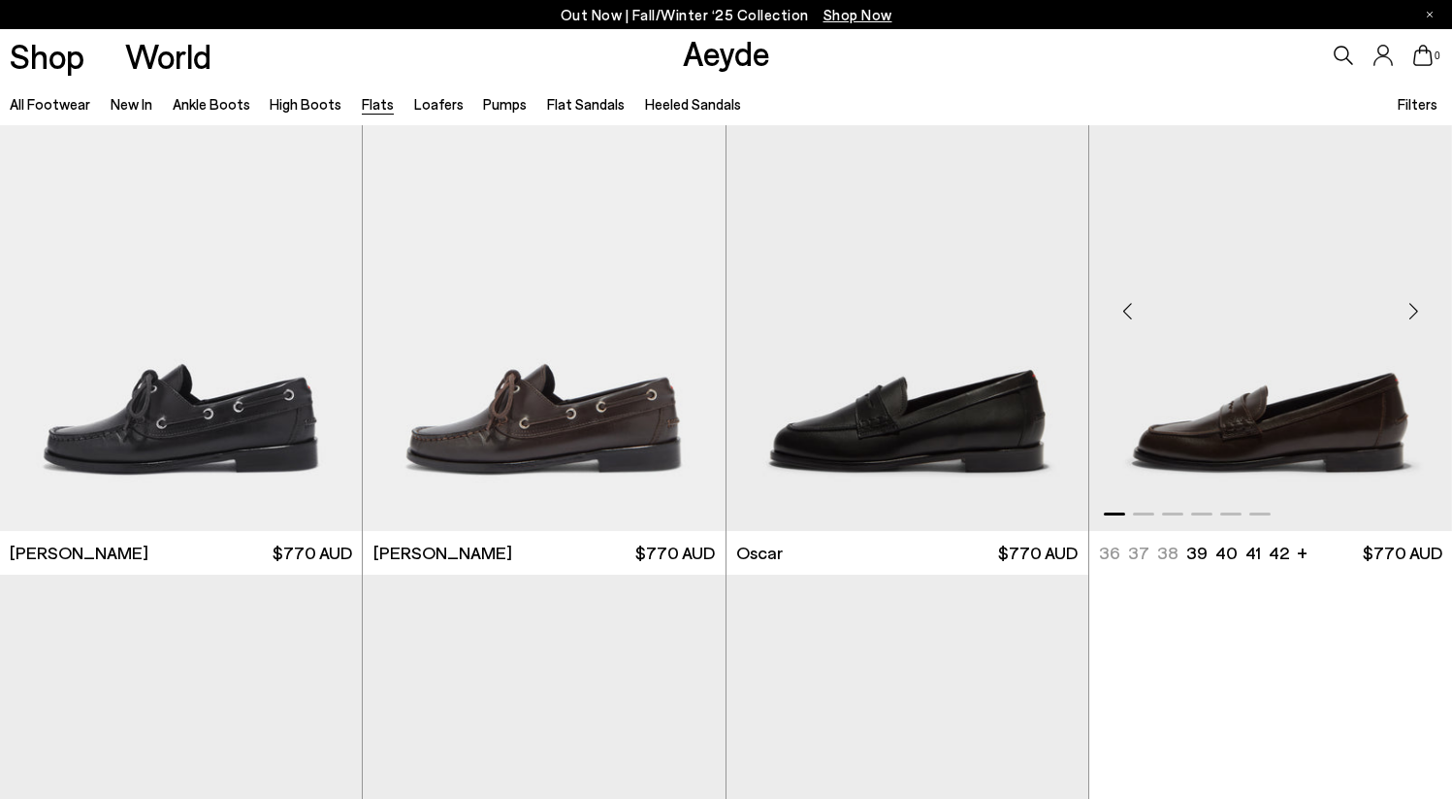
click at [1412, 311] on div "Next slide" at bounding box center [1414, 310] width 58 height 58
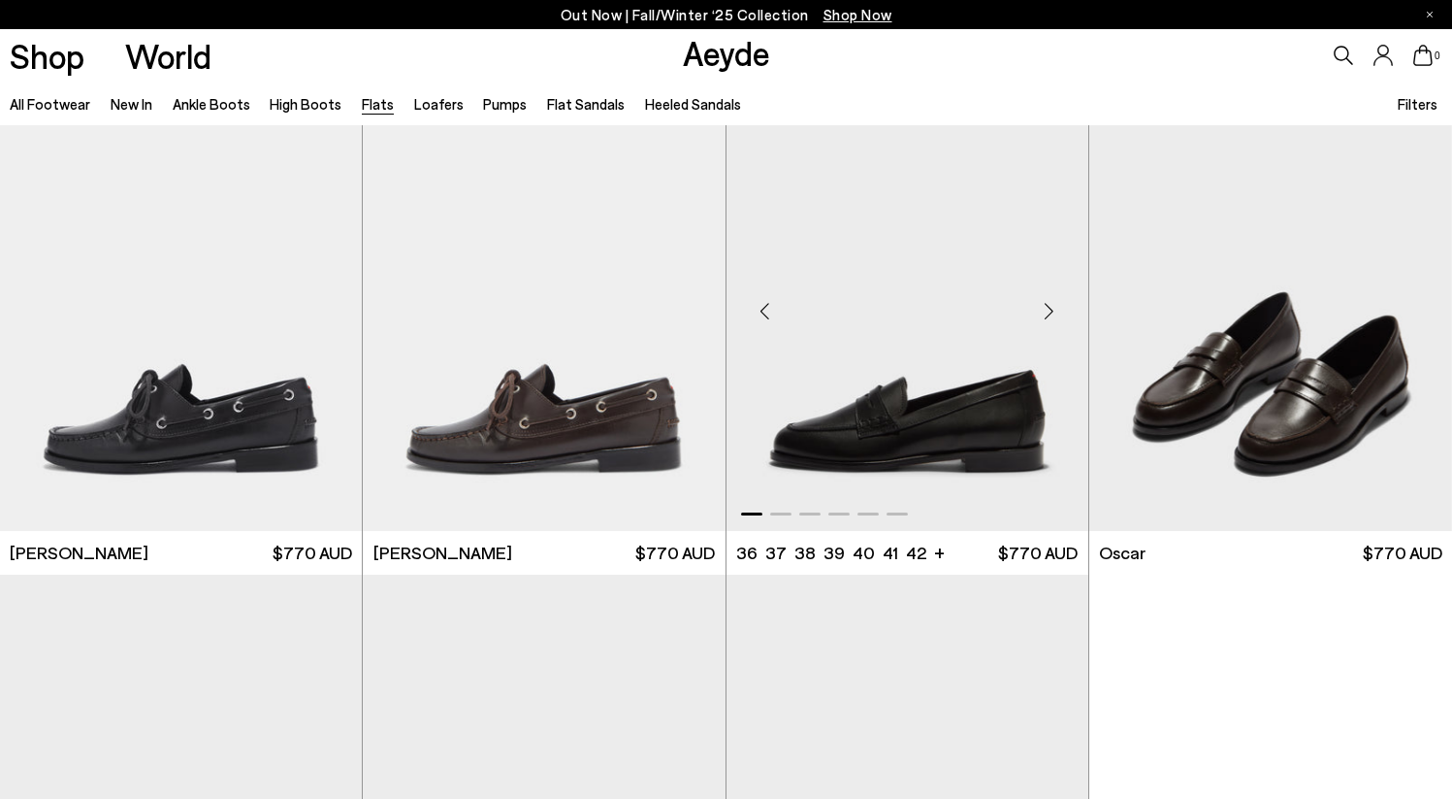
click at [1053, 300] on div "Next slide" at bounding box center [1050, 310] width 58 height 58
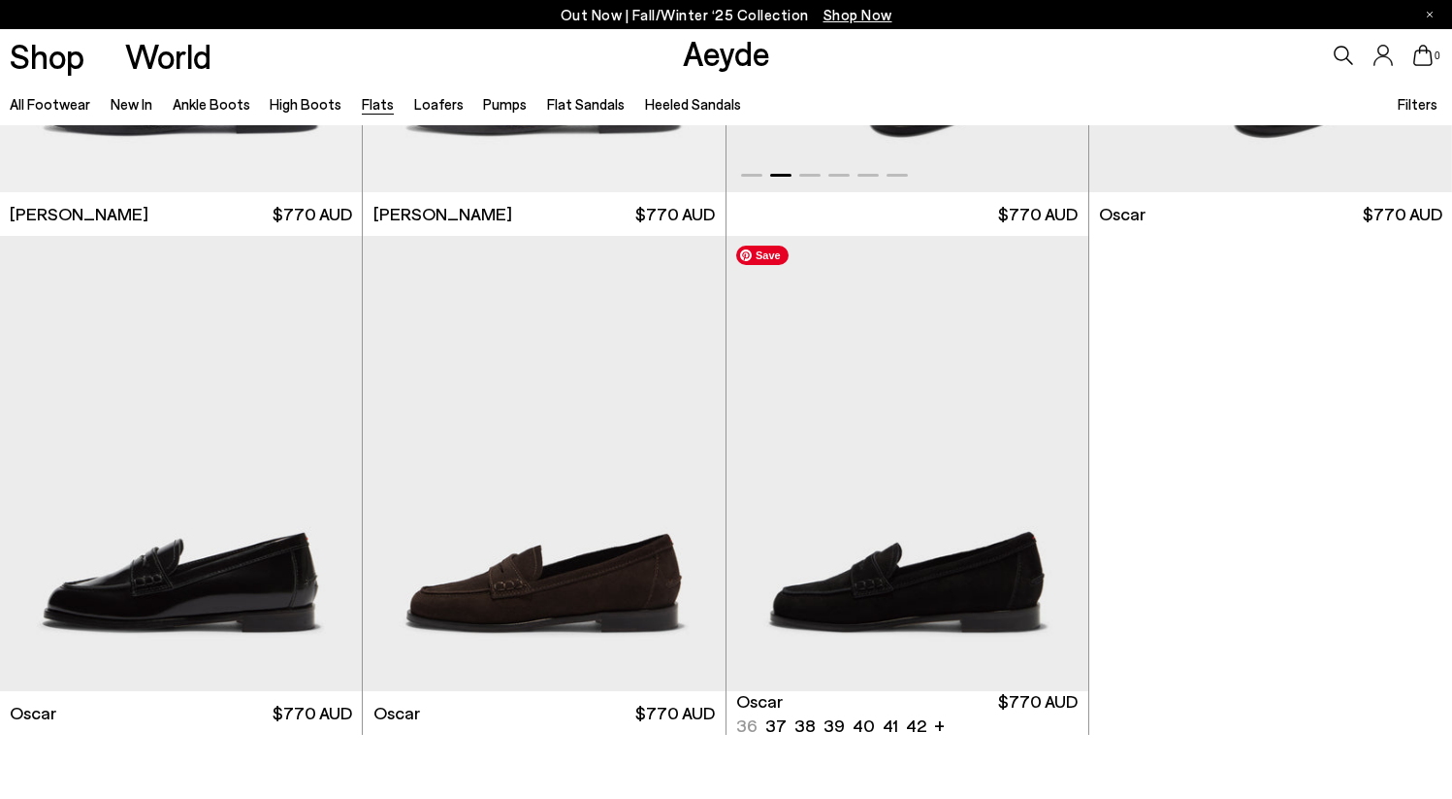
scroll to position [10452, 0]
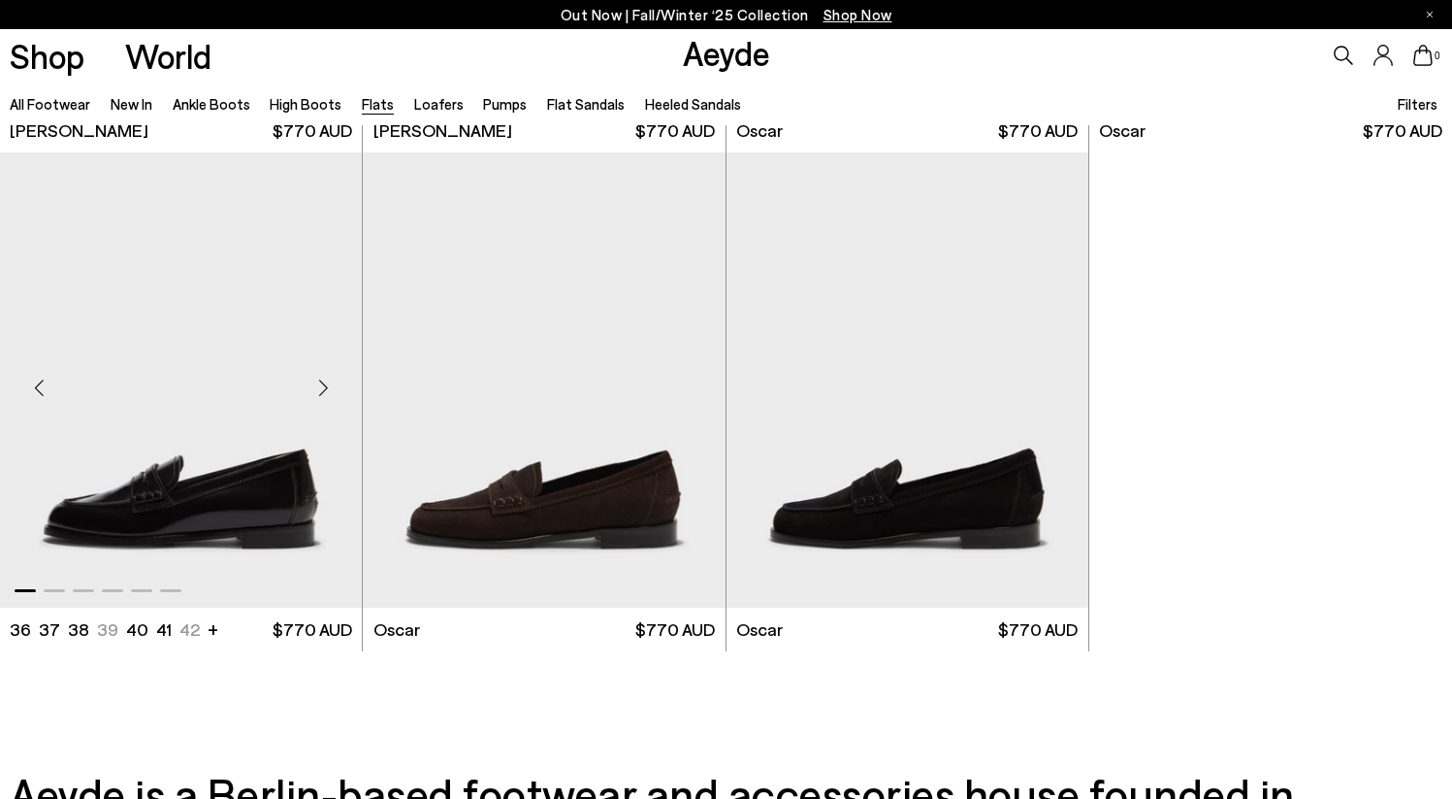
click at [318, 381] on div "Next slide" at bounding box center [323, 388] width 58 height 58
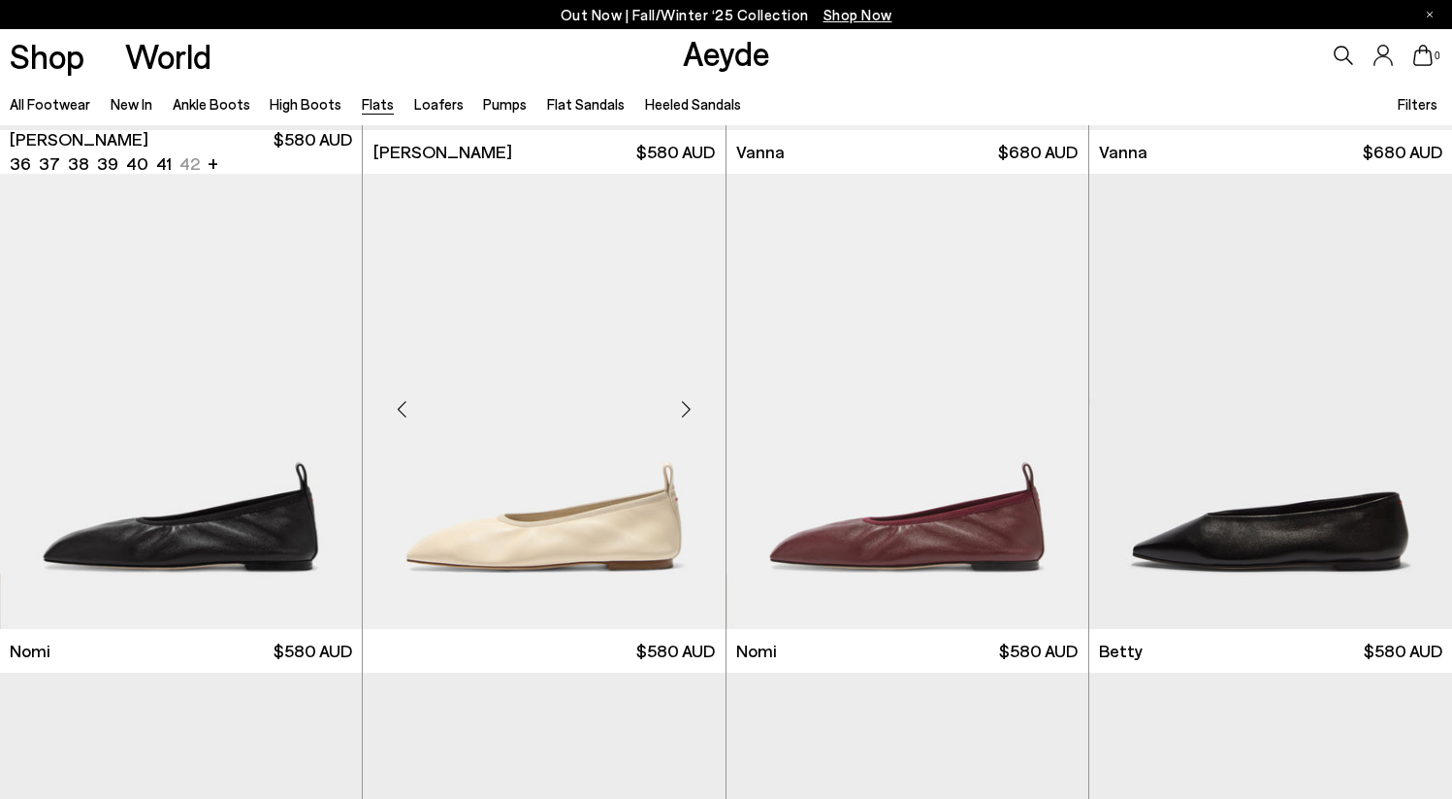
scroll to position [961, 0]
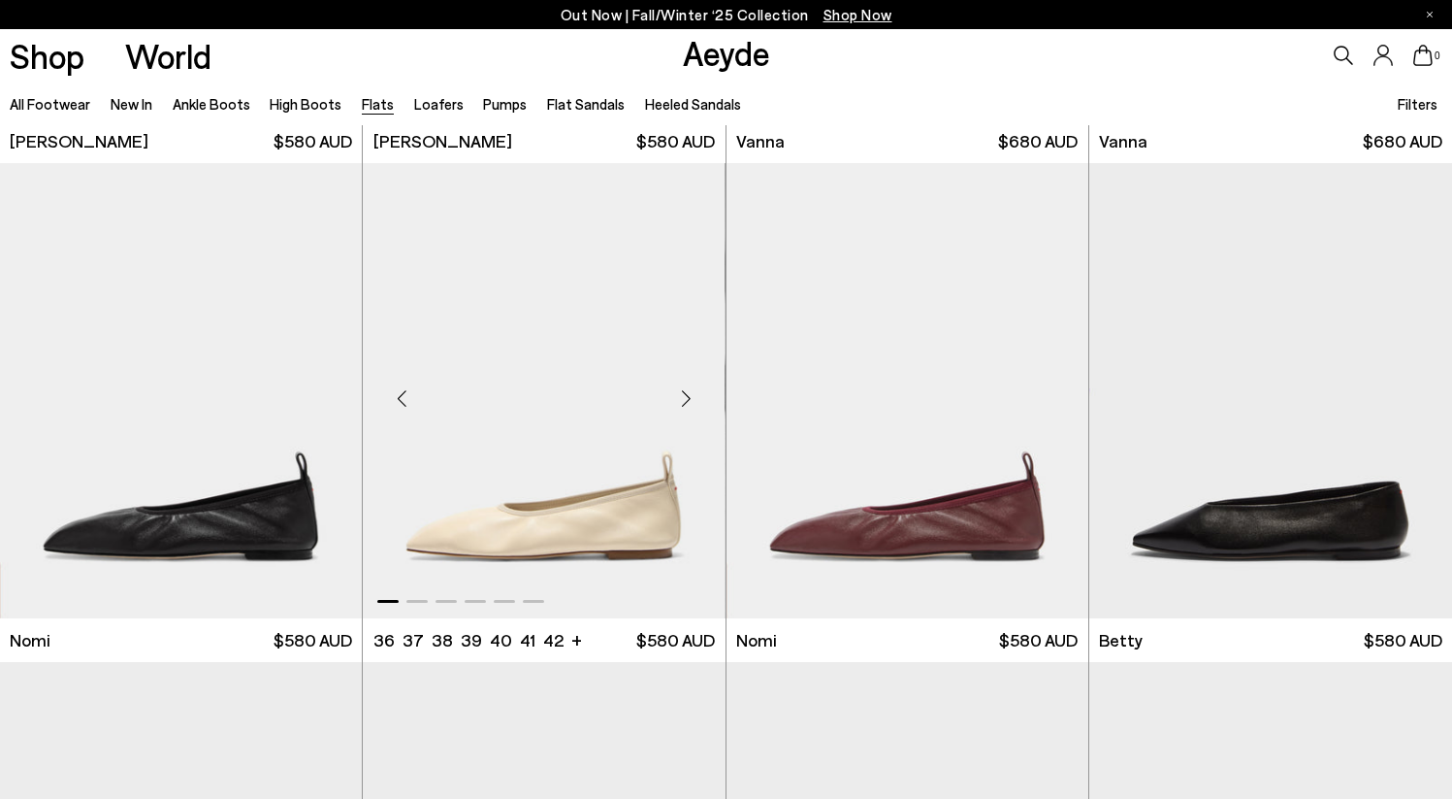
click at [683, 392] on div "Next slide" at bounding box center [687, 398] width 58 height 58
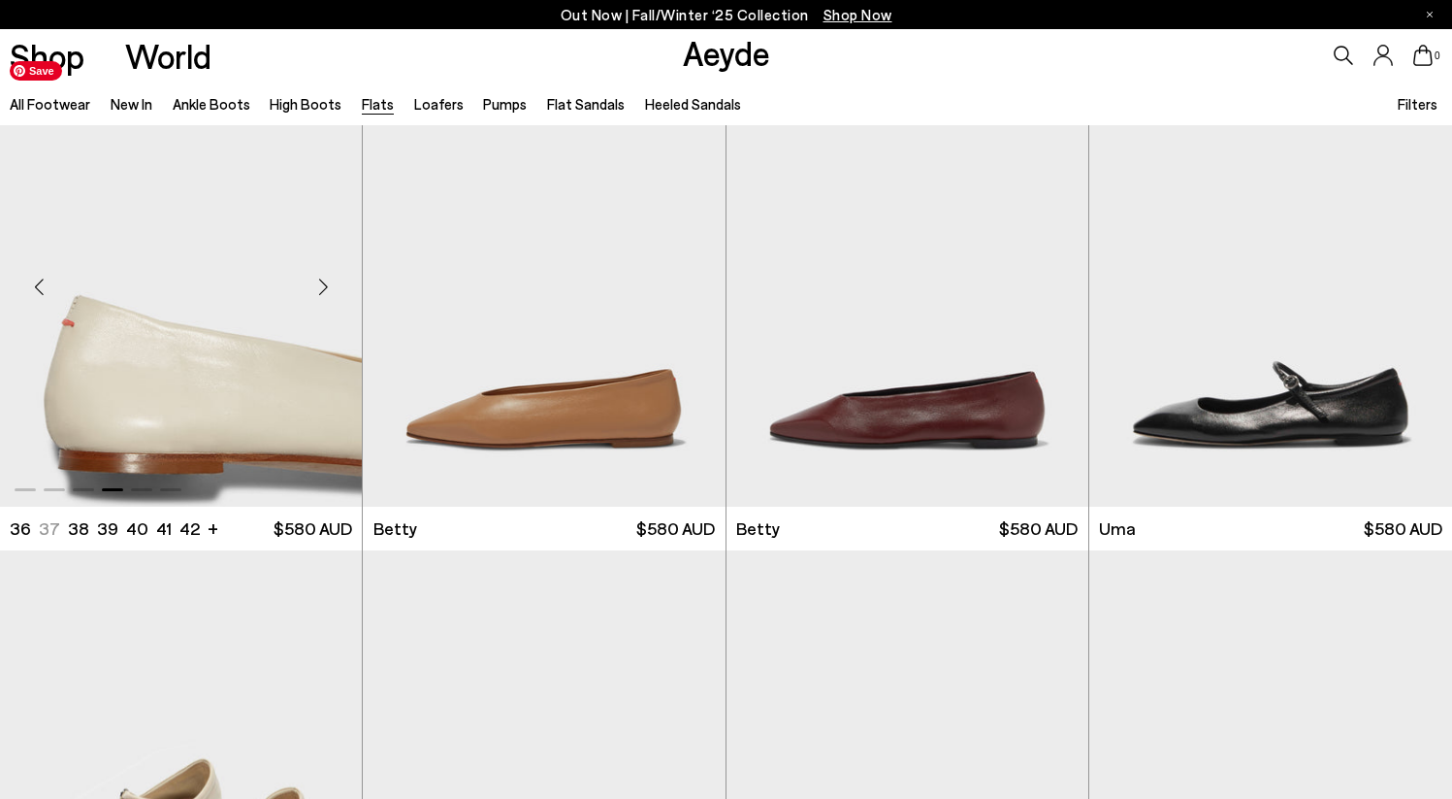
scroll to position [1576, 0]
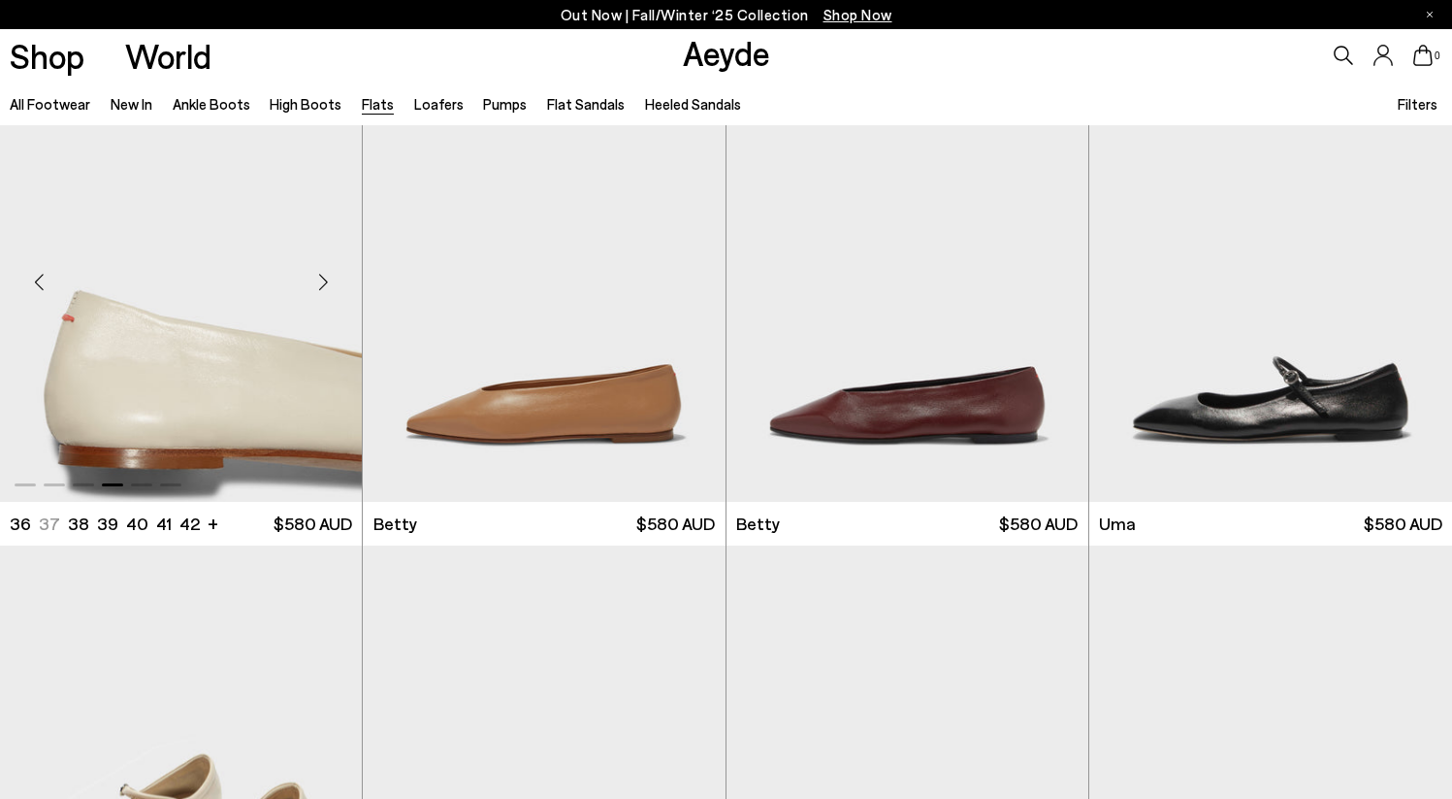
click at [323, 275] on div "Next slide" at bounding box center [323, 282] width 58 height 58
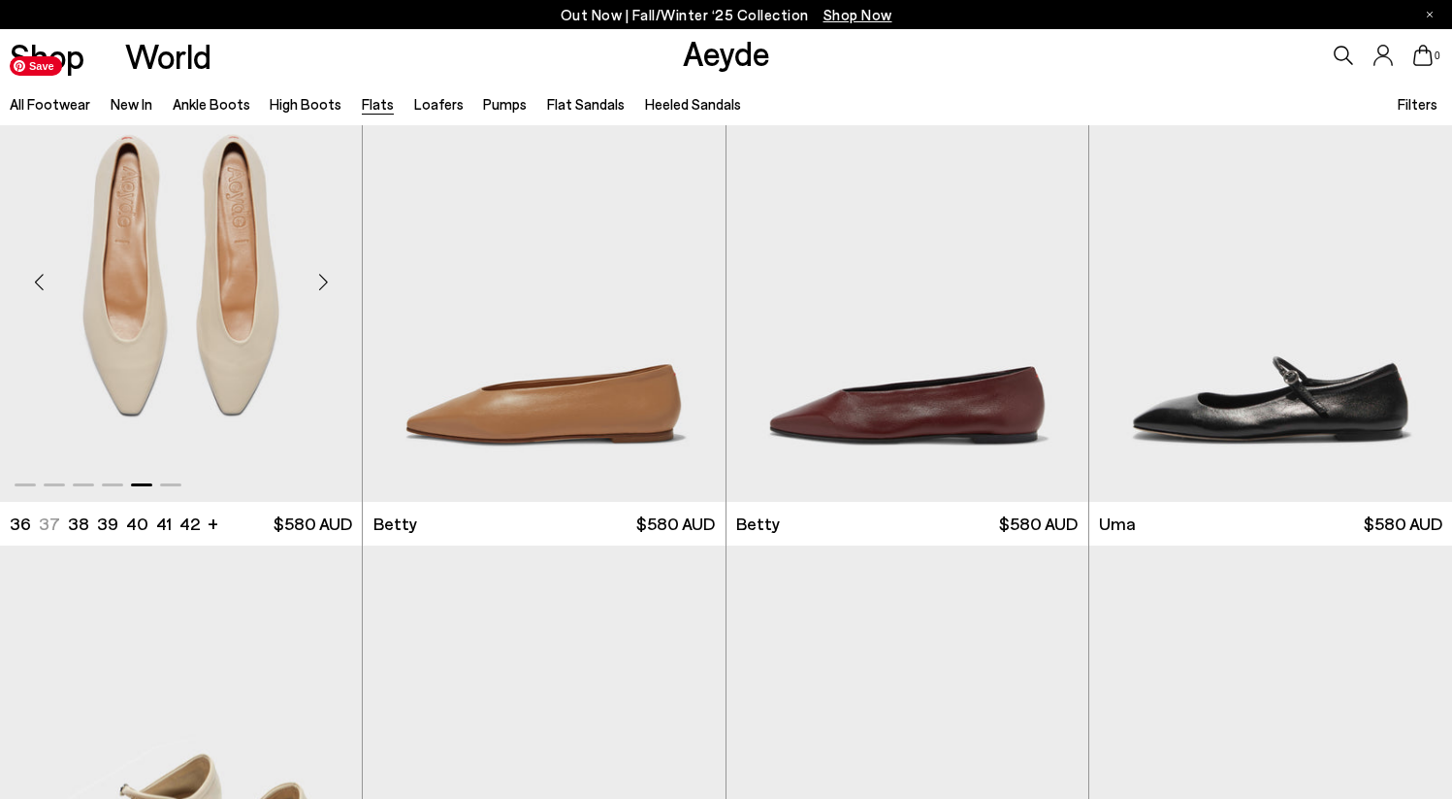
click at [243, 294] on img "5 / 6" at bounding box center [181, 274] width 362 height 455
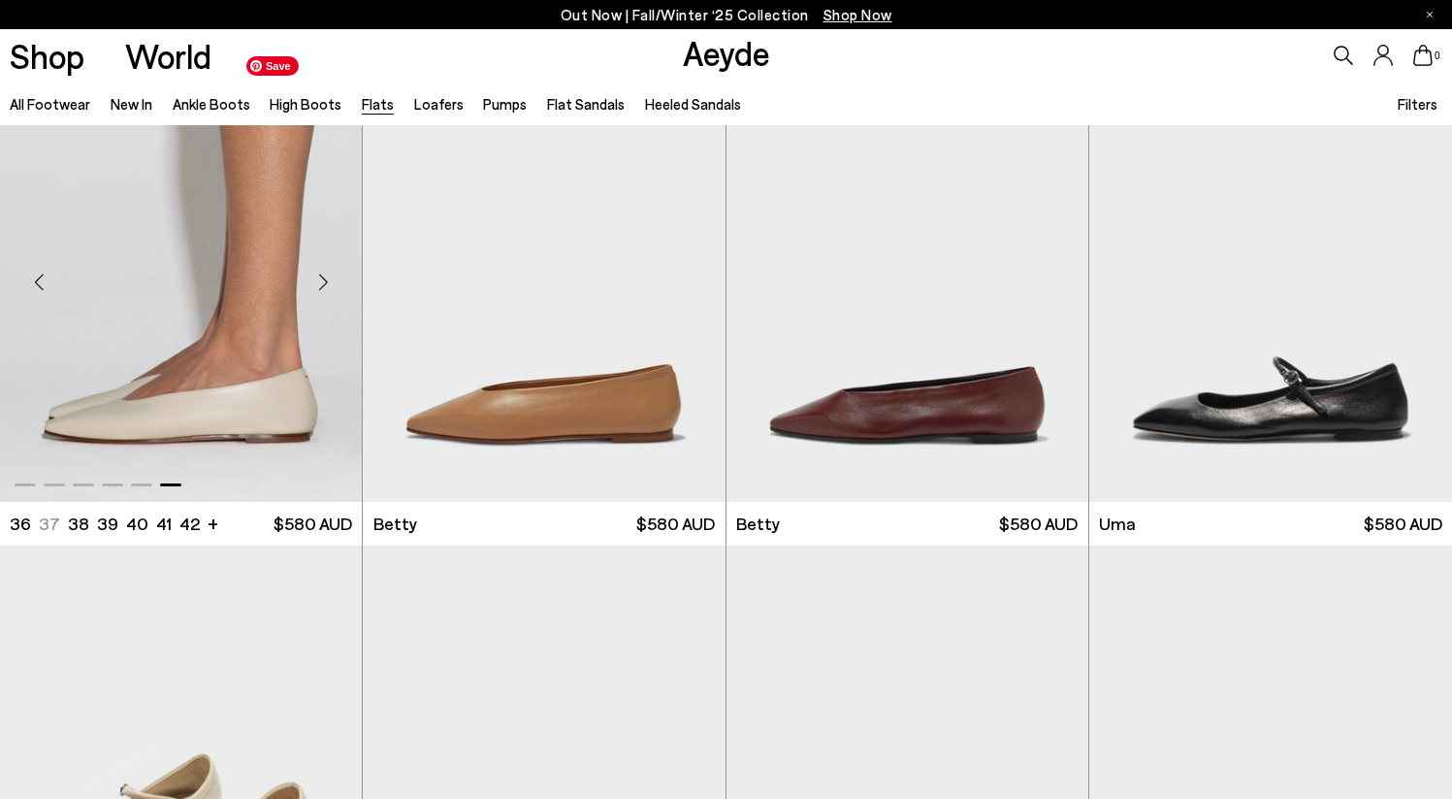
click at [147, 325] on img "6 / 6" at bounding box center [181, 274] width 362 height 455
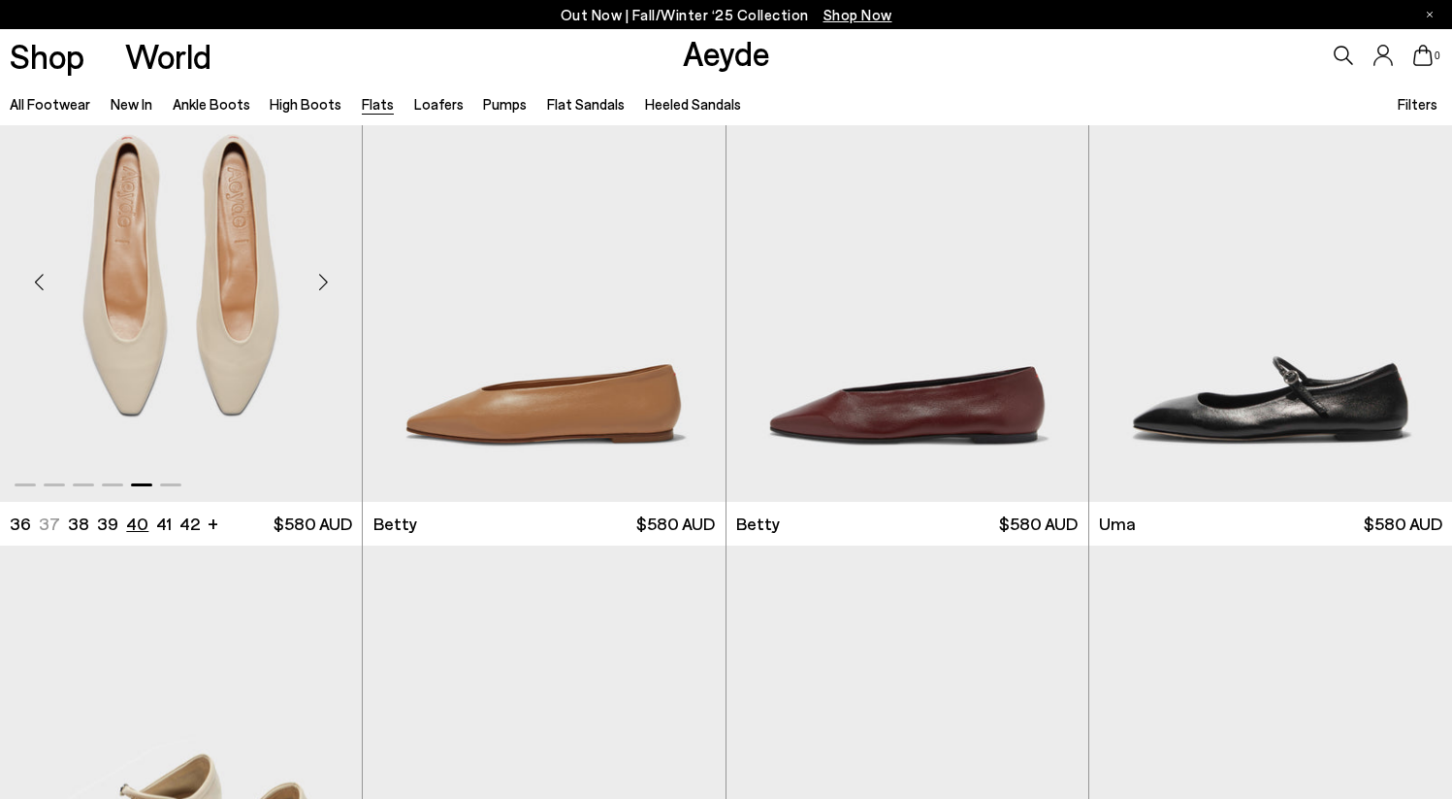
click at [136, 522] on li "40" at bounding box center [137, 523] width 22 height 24
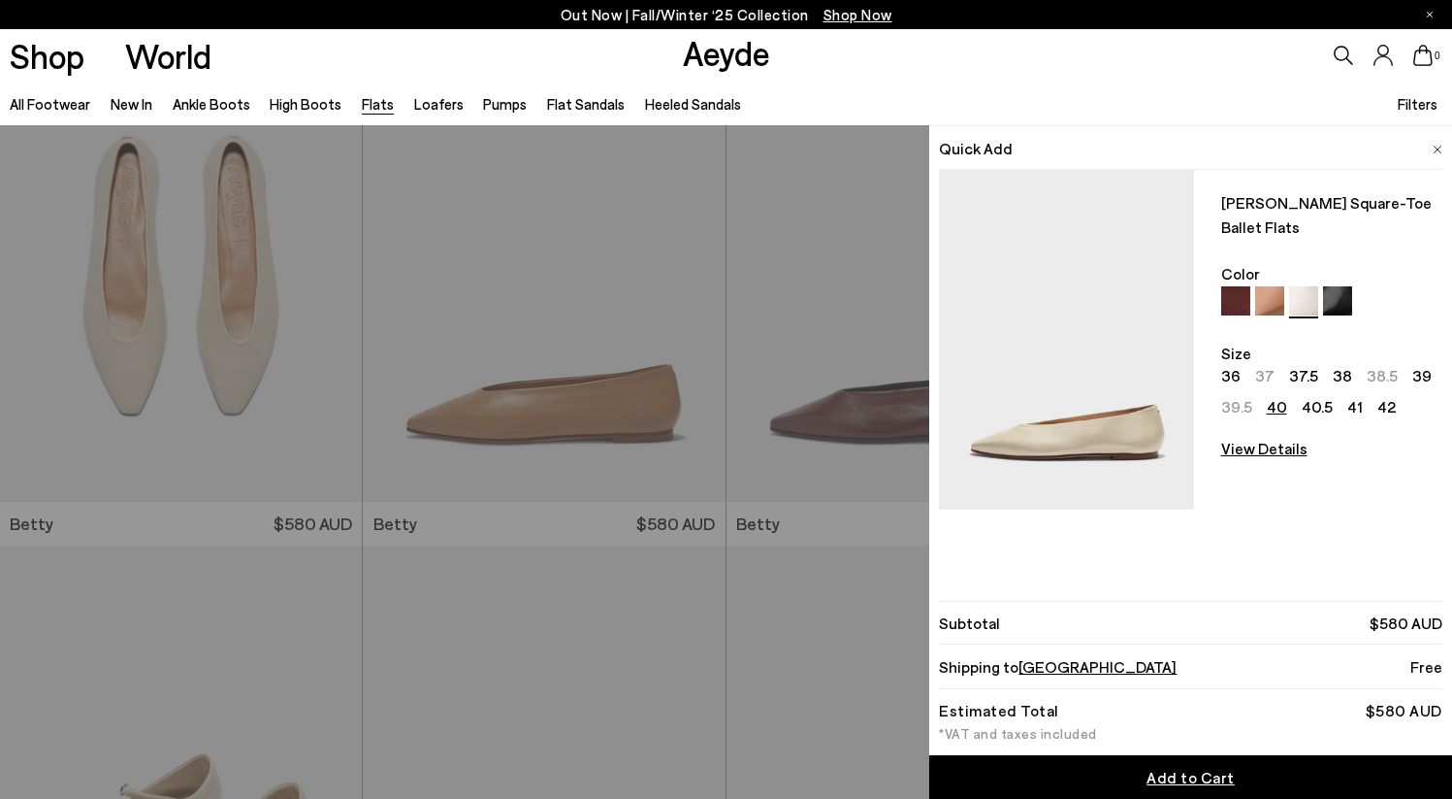
click at [1434, 147] on img at bounding box center [1438, 150] width 10 height 9
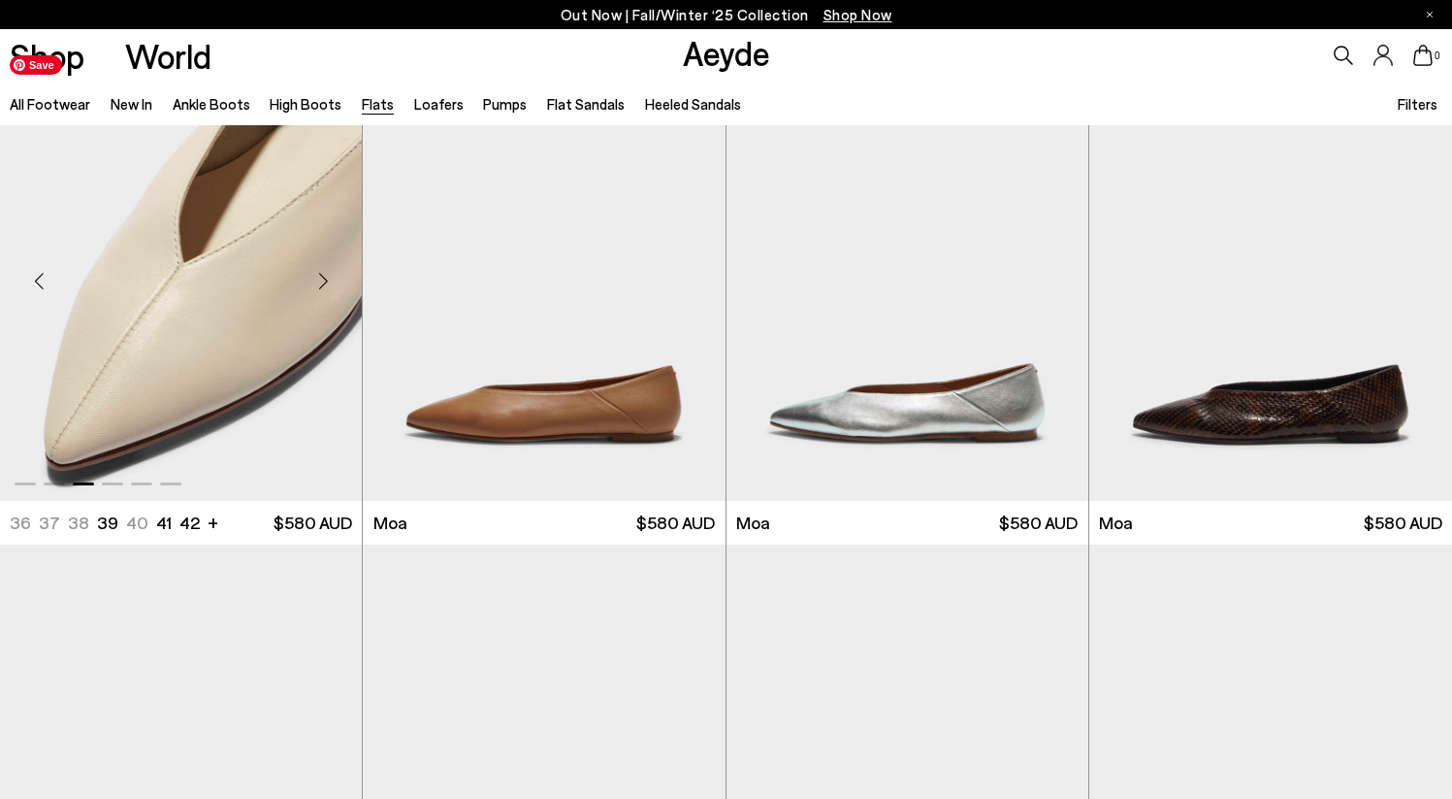
scroll to position [3583, 0]
